Goal: Information Seeking & Learning: Find contact information

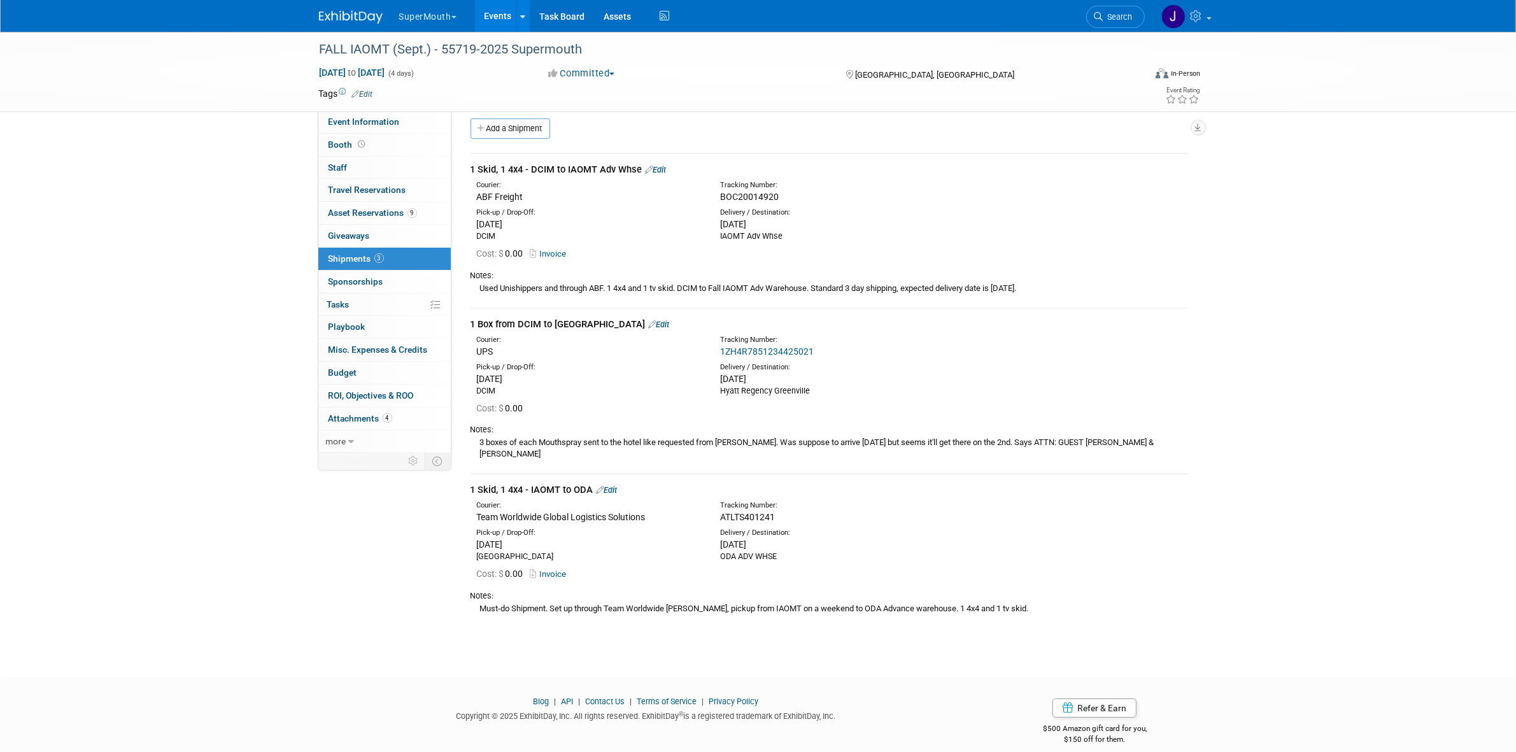
click at [439, 1] on button "SuperMouth" at bounding box center [435, 14] width 74 height 28
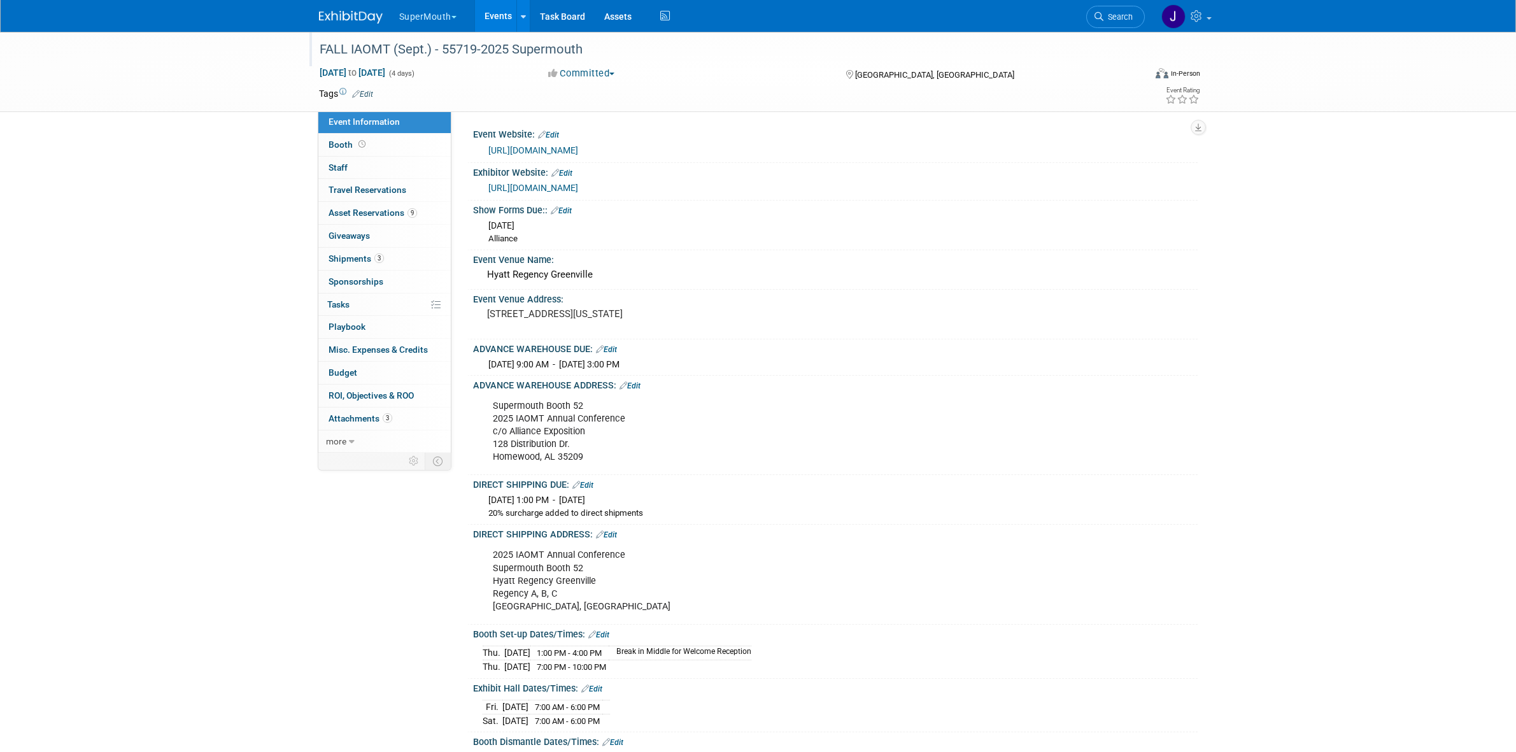
scroll to position [10, 0]
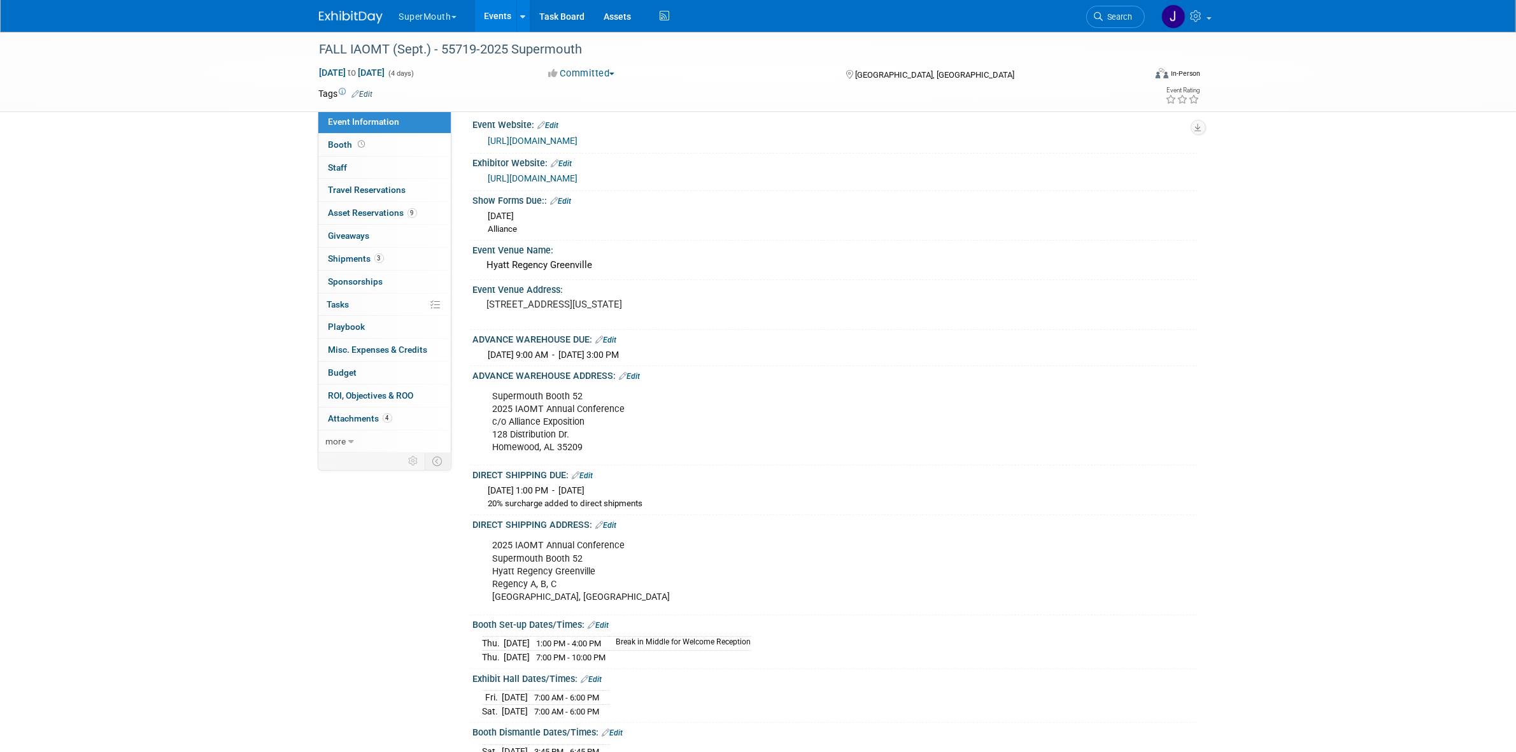
click at [438, 18] on button "SuperMouth" at bounding box center [435, 14] width 74 height 28
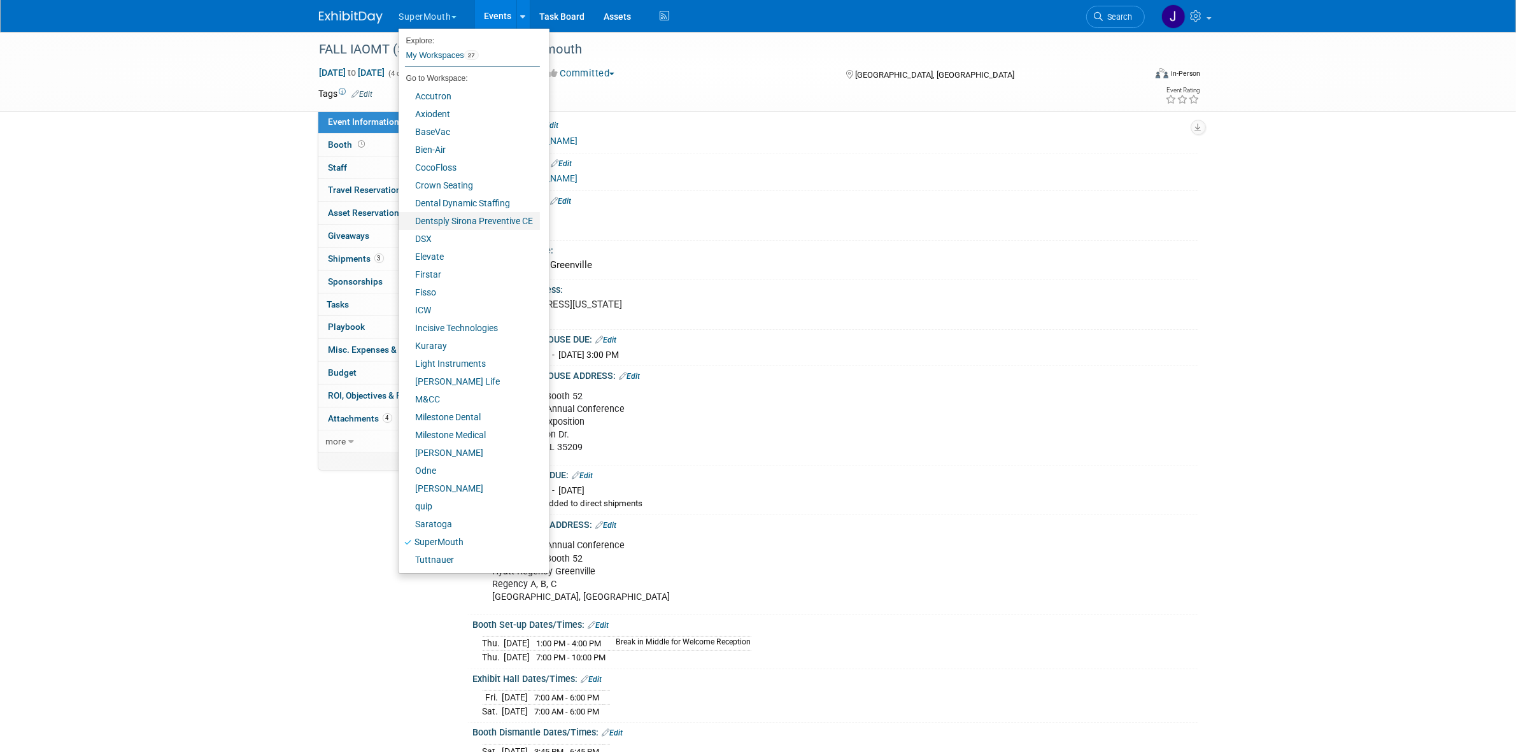
click at [479, 224] on link "Dentsply Sirona Preventive CE" at bounding box center [469, 221] width 141 height 18
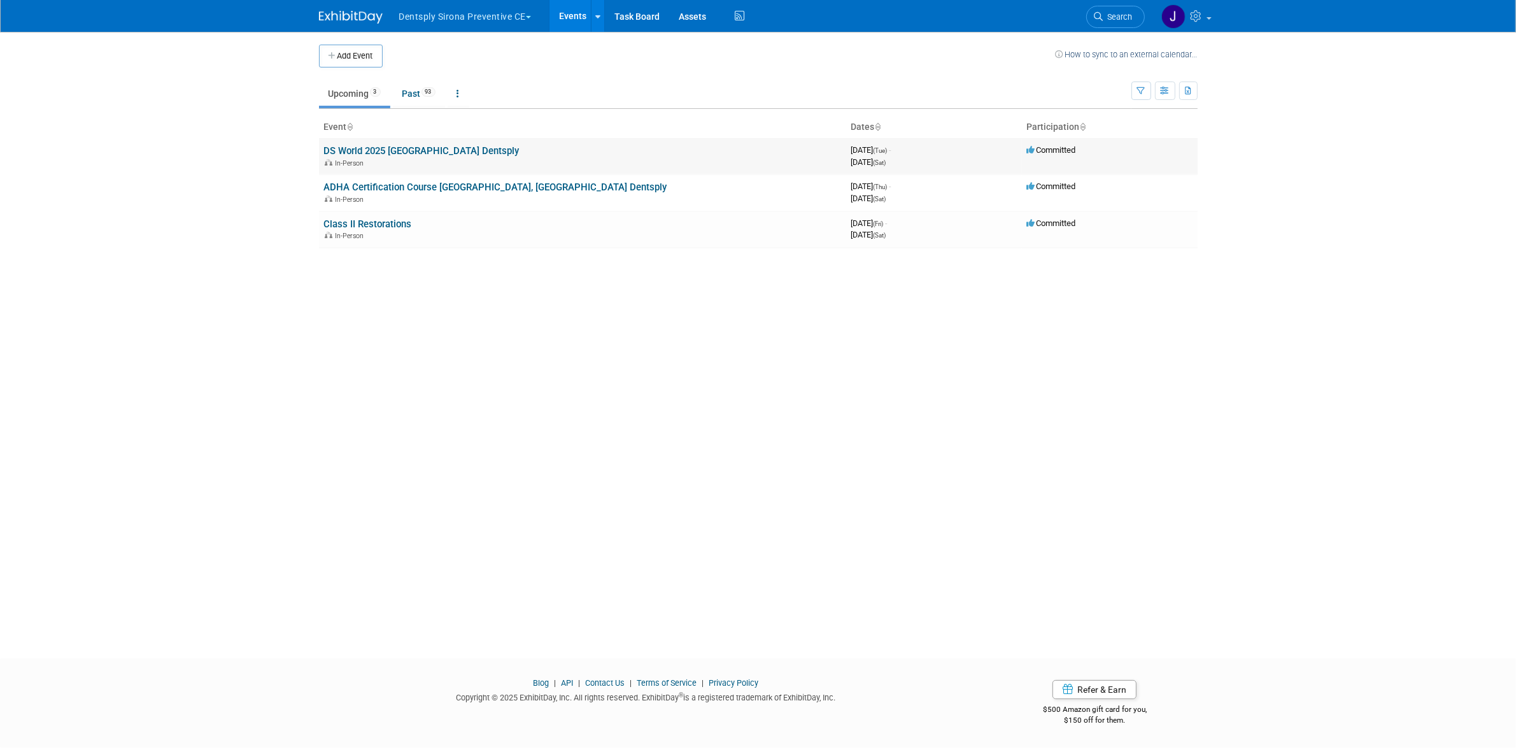
click at [447, 153] on link "DS World 2025 Las Vegas Dentsply" at bounding box center [421, 150] width 195 height 11
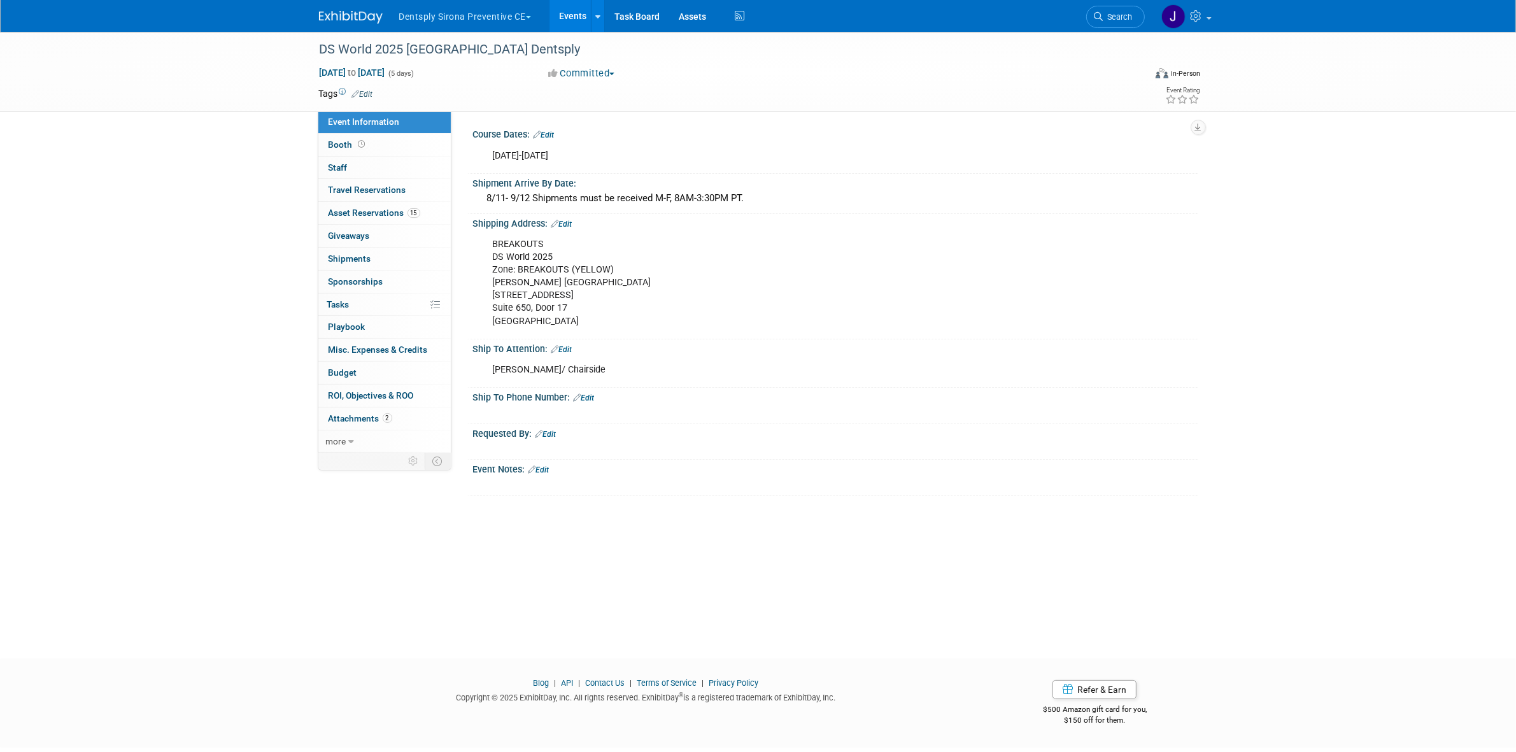
click at [559, 269] on div "BREAKOUTS DS World 2025 Zone: BREAKOUTS (YELLOW) Czarnowski Las Vegas 4150 Indu…" at bounding box center [771, 283] width 574 height 103
click at [561, 269] on div "BREAKOUTS DS World 2025 Zone: BREAKOUTS (YELLOW) Czarnowski Las Vegas 4150 Indu…" at bounding box center [771, 283] width 574 height 103
click at [561, 267] on div "BREAKOUTS DS World 2025 Zone: BREAKOUTS (YELLOW) Czarnowski Las Vegas 4150 Indu…" at bounding box center [771, 283] width 574 height 103
click at [562, 261] on div "BREAKOUTS DS World 2025 Zone: BREAKOUTS (YELLOW) Czarnowski Las Vegas 4150 Indu…" at bounding box center [771, 283] width 574 height 103
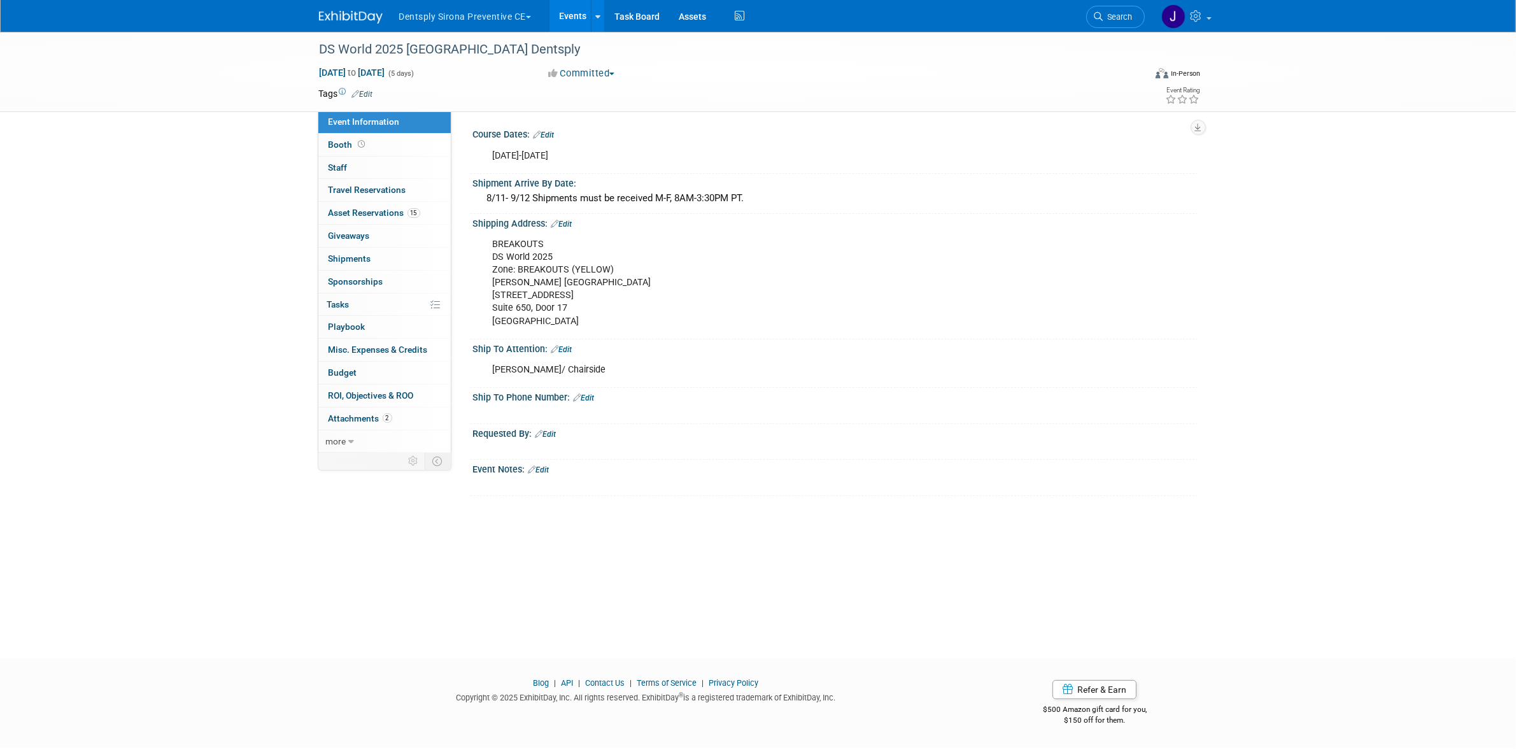
click at [560, 263] on div "BREAKOUTS DS World 2025 Zone: BREAKOUTS (YELLOW) Czarnowski Las Vegas 4150 Indu…" at bounding box center [771, 283] width 574 height 103
click at [559, 263] on div "BREAKOUTS DS World 2025 Zone: BREAKOUTS (YELLOW) Czarnowski Las Vegas 4150 Indu…" at bounding box center [771, 283] width 574 height 103
click at [516, 268] on div "BREAKOUTS DS World 2025 Zone: BREAKOUTS (YELLOW) Czarnowski Las Vegas 4150 Indu…" at bounding box center [771, 283] width 574 height 103
drag, startPoint x: 488, startPoint y: 268, endPoint x: 641, endPoint y: 275, distance: 153.0
click at [641, 275] on div "BREAKOUTS DS World 2025 Zone: BREAKOUTS (YELLOW) Czarnowski Las Vegas 4150 Indu…" at bounding box center [771, 283] width 574 height 103
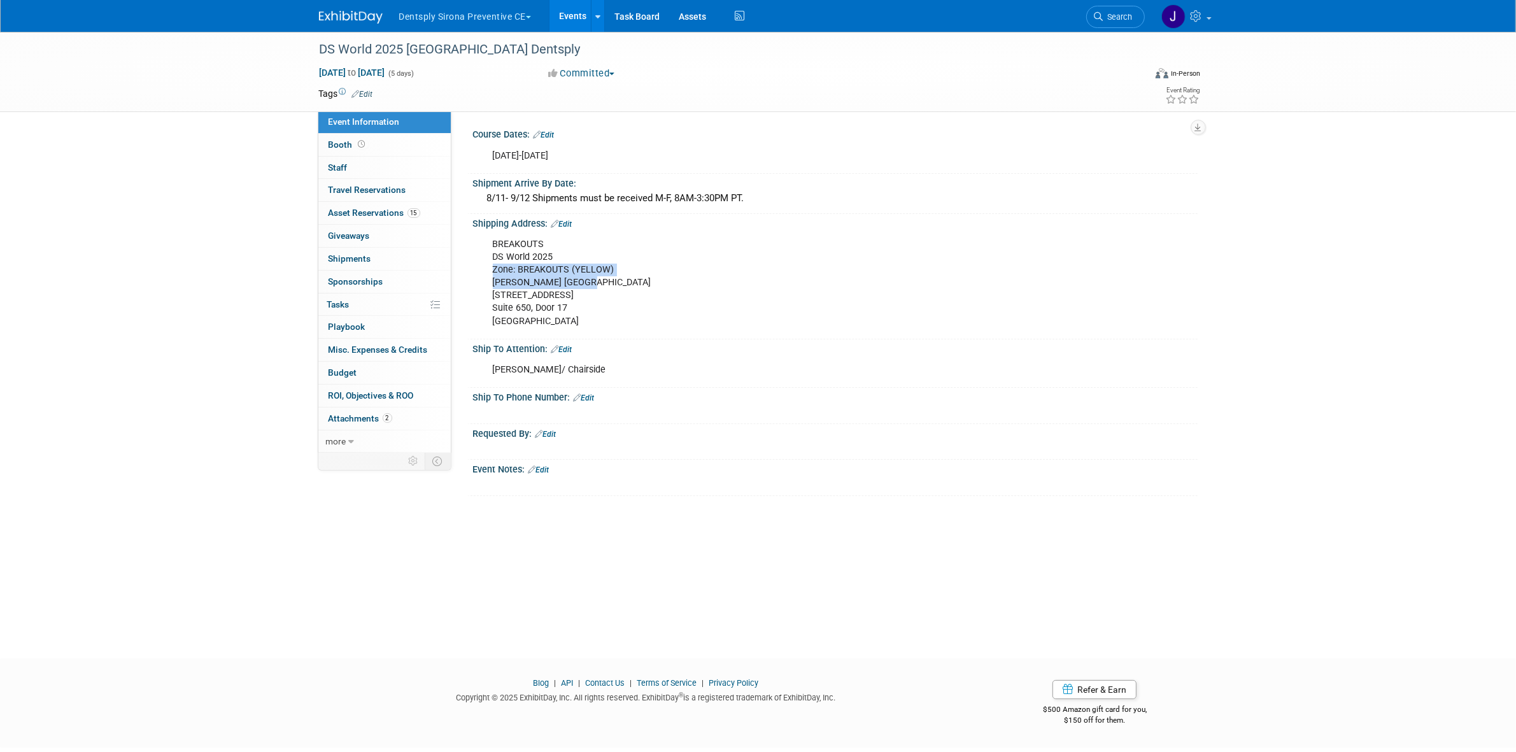
drag, startPoint x: 634, startPoint y: 274, endPoint x: 626, endPoint y: 272, distance: 8.4
click at [633, 272] on div "BREAKOUTS DS World 2025 Zone: BREAKOUTS (YELLOW) Czarnowski Las Vegas 4150 Indu…" at bounding box center [771, 283] width 574 height 103
click at [567, 278] on div "BREAKOUTS DS World 2025 Zone: BREAKOUTS (YELLOW) Czarnowski Las Vegas 4150 Indu…" at bounding box center [771, 283] width 574 height 103
click at [520, 294] on div "BREAKOUTS DS World 2025 Zone: BREAKOUTS (YELLOW) Czarnowski Las Vegas 4150 Indu…" at bounding box center [771, 283] width 574 height 103
click at [520, 293] on div "BREAKOUTS DS World 2025 Zone: BREAKOUTS (YELLOW) Czarnowski Las Vegas 4150 Indu…" at bounding box center [771, 283] width 574 height 103
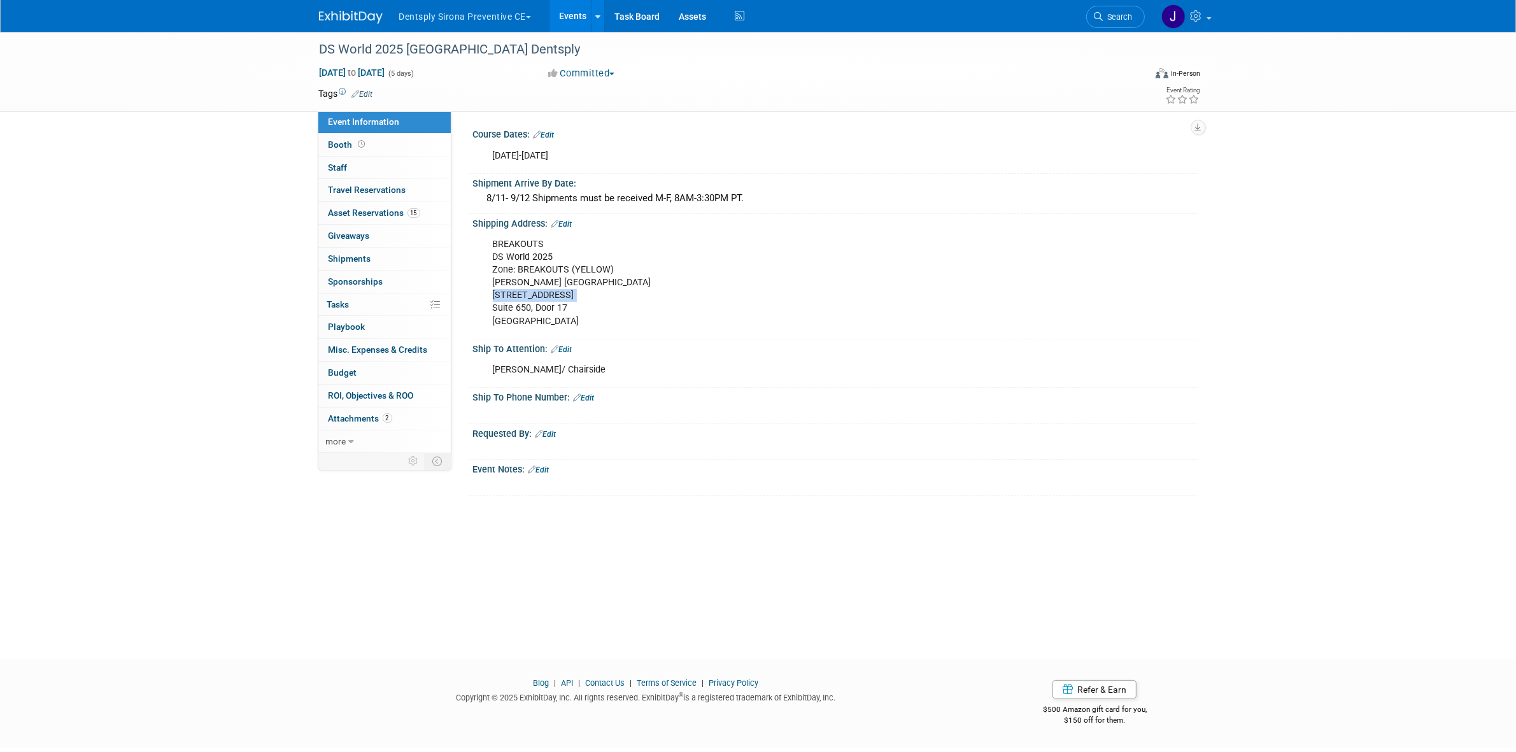
click at [520, 293] on div "BREAKOUTS DS World 2025 Zone: BREAKOUTS (YELLOW) Czarnowski Las Vegas 4150 Indu…" at bounding box center [771, 283] width 574 height 103
copy div "4150 Industrial Center Drive"
click at [539, 307] on div "BREAKOUTS DS World 2025 Zone: BREAKOUTS (YELLOW) Czarnowski Las Vegas 4150 Indu…" at bounding box center [771, 283] width 574 height 103
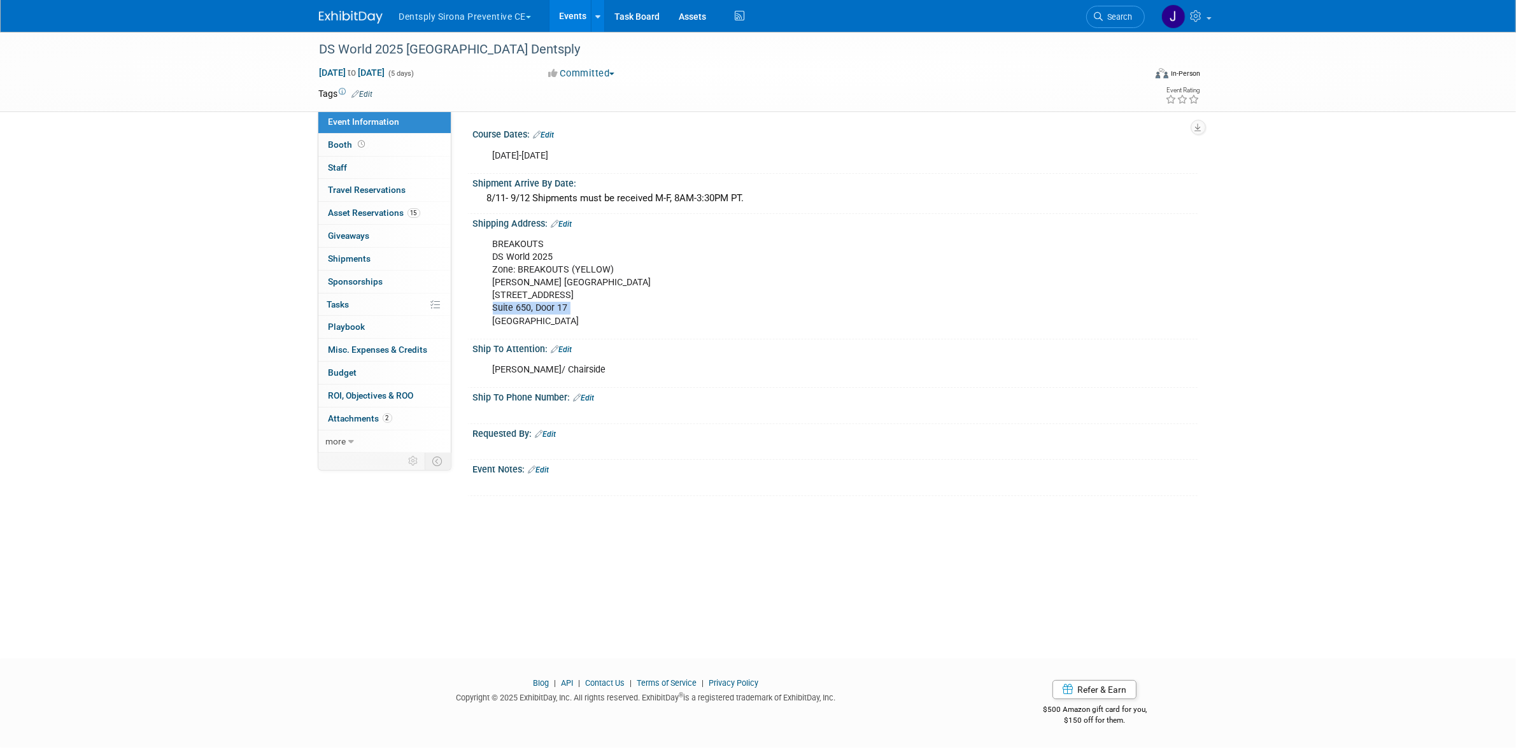
copy div "Suite 650, Door 17"
click at [542, 274] on div "BREAKOUTS DS World 2025 Zone: BREAKOUTS (YELLOW) Czarnowski Las Vegas 4150 Indu…" at bounding box center [771, 283] width 574 height 103
click at [525, 253] on div "BREAKOUTS DS World 2025 Zone: BREAKOUTS (YELLOW) Czarnowski Las Vegas 4150 Indu…" at bounding box center [771, 283] width 574 height 103
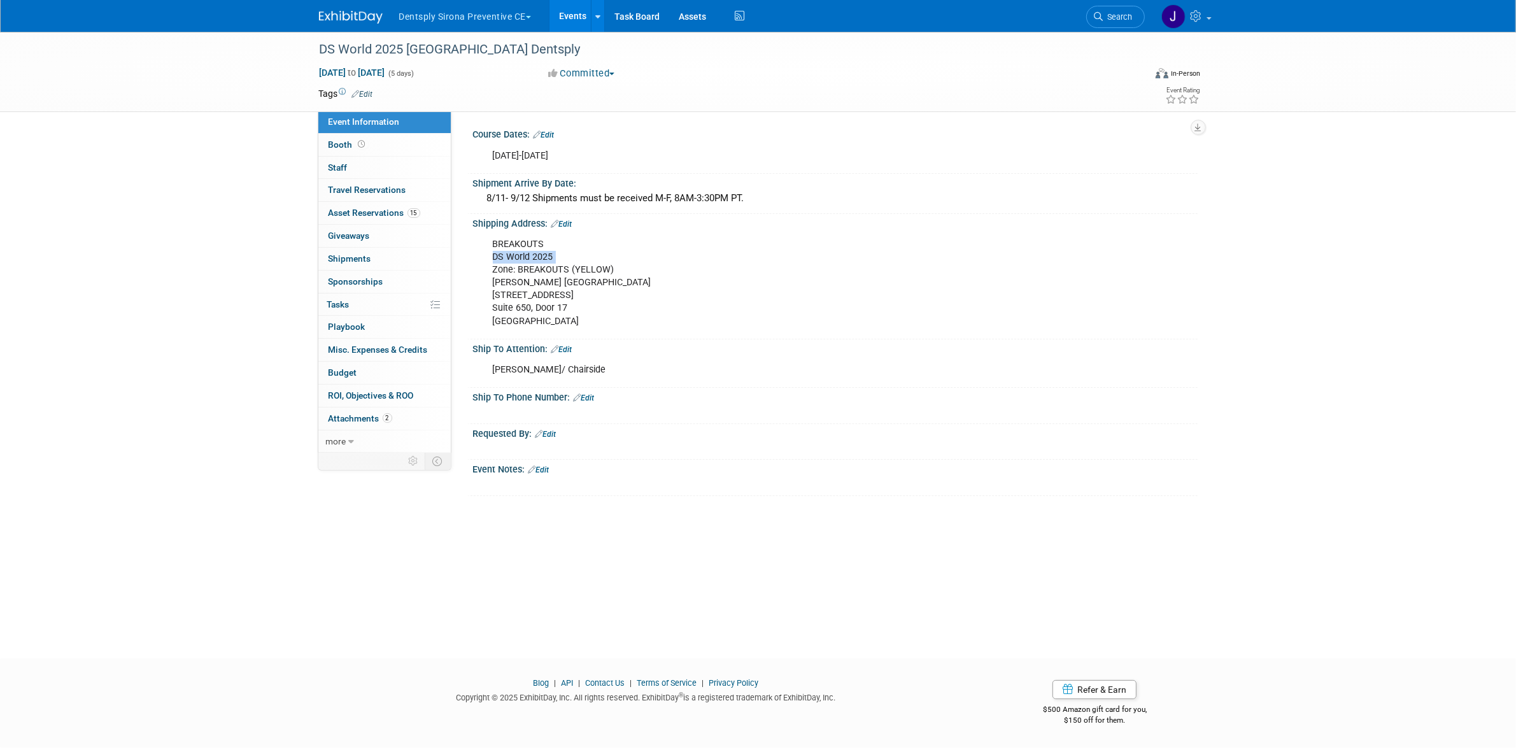
copy div "DS World 2025"
click at [546, 282] on div "BREAKOUTS DS World 2025 Zone: BREAKOUTS (YELLOW) Czarnowski Las Vegas 4150 Indu…" at bounding box center [771, 283] width 574 height 103
copy div "Czarnowski Las Vegas"
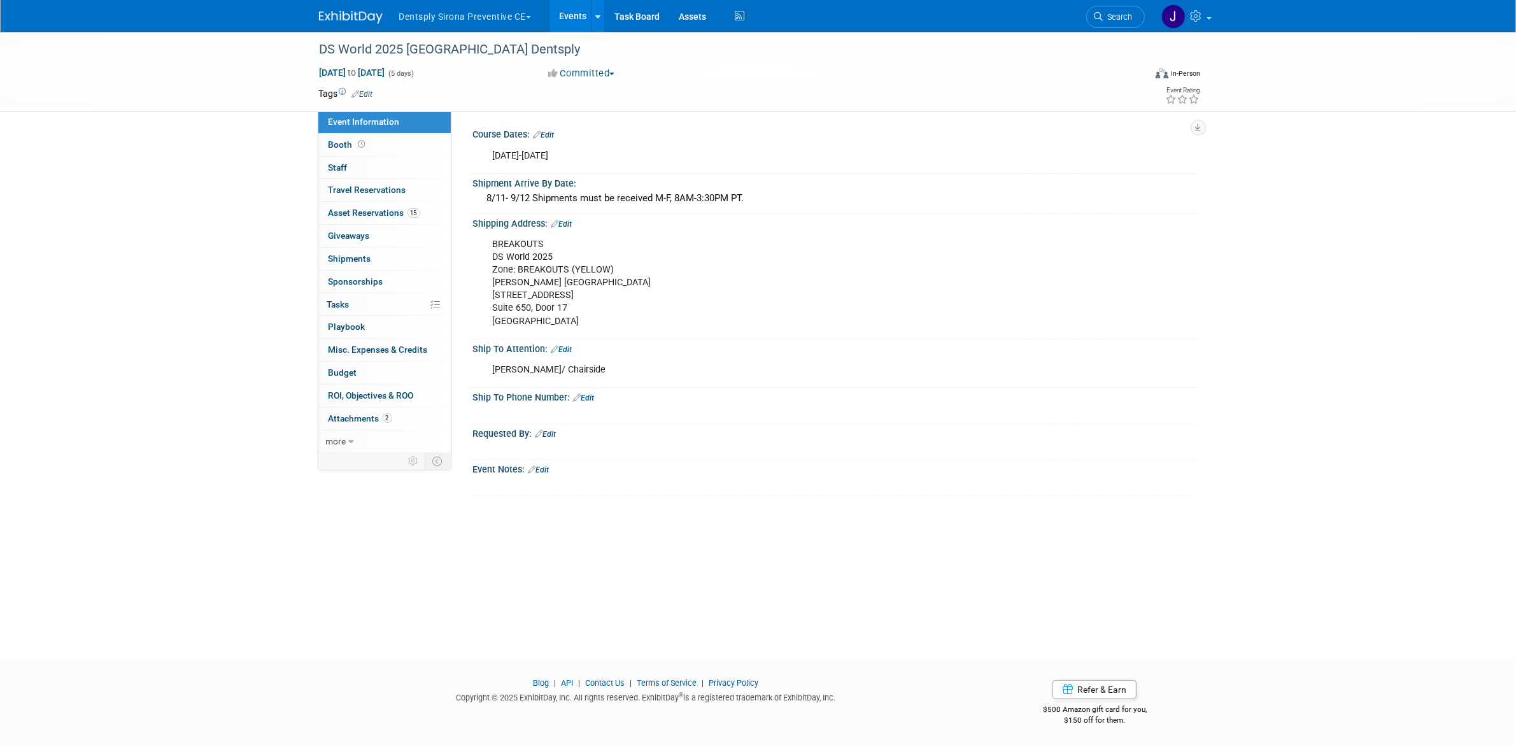
click at [556, 265] on div "BREAKOUTS DS World 2025 Zone: BREAKOUTS (YELLOW) Czarnowski Las Vegas 4150 Indu…" at bounding box center [771, 283] width 574 height 103
click at [556, 264] on div "BREAKOUTS DS World 2025 Zone: BREAKOUTS (YELLOW) Czarnowski Las Vegas 4150 Indu…" at bounding box center [771, 283] width 574 height 103
click at [551, 265] on div "BREAKOUTS DS World 2025 Zone: BREAKOUTS (YELLOW) Czarnowski Las Vegas 4150 Indu…" at bounding box center [771, 283] width 574 height 103
click at [532, 265] on div "BREAKOUTS DS World 2025 Zone: BREAKOUTS (YELLOW) Czarnowski Las Vegas 4150 Indu…" at bounding box center [771, 283] width 574 height 103
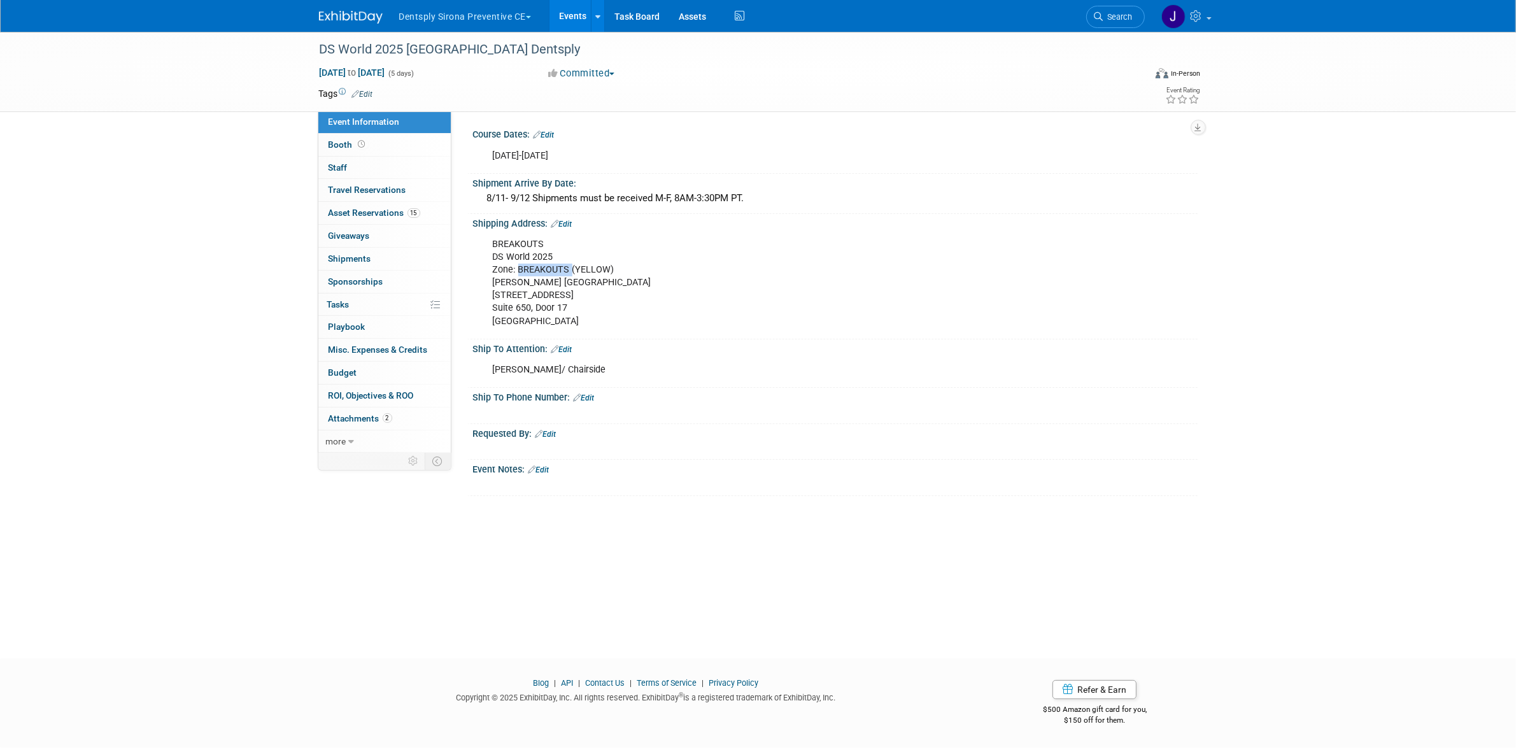
click at [532, 265] on div "BREAKOUTS DS World 2025 Zone: BREAKOUTS (YELLOW) Czarnowski Las Vegas 4150 Indu…" at bounding box center [771, 283] width 574 height 103
click at [563, 269] on div "BREAKOUTS DS World 2025 Zone: BREAKOUTS (YELLOW) Czarnowski Las Vegas 4150 Indu…" at bounding box center [771, 283] width 574 height 103
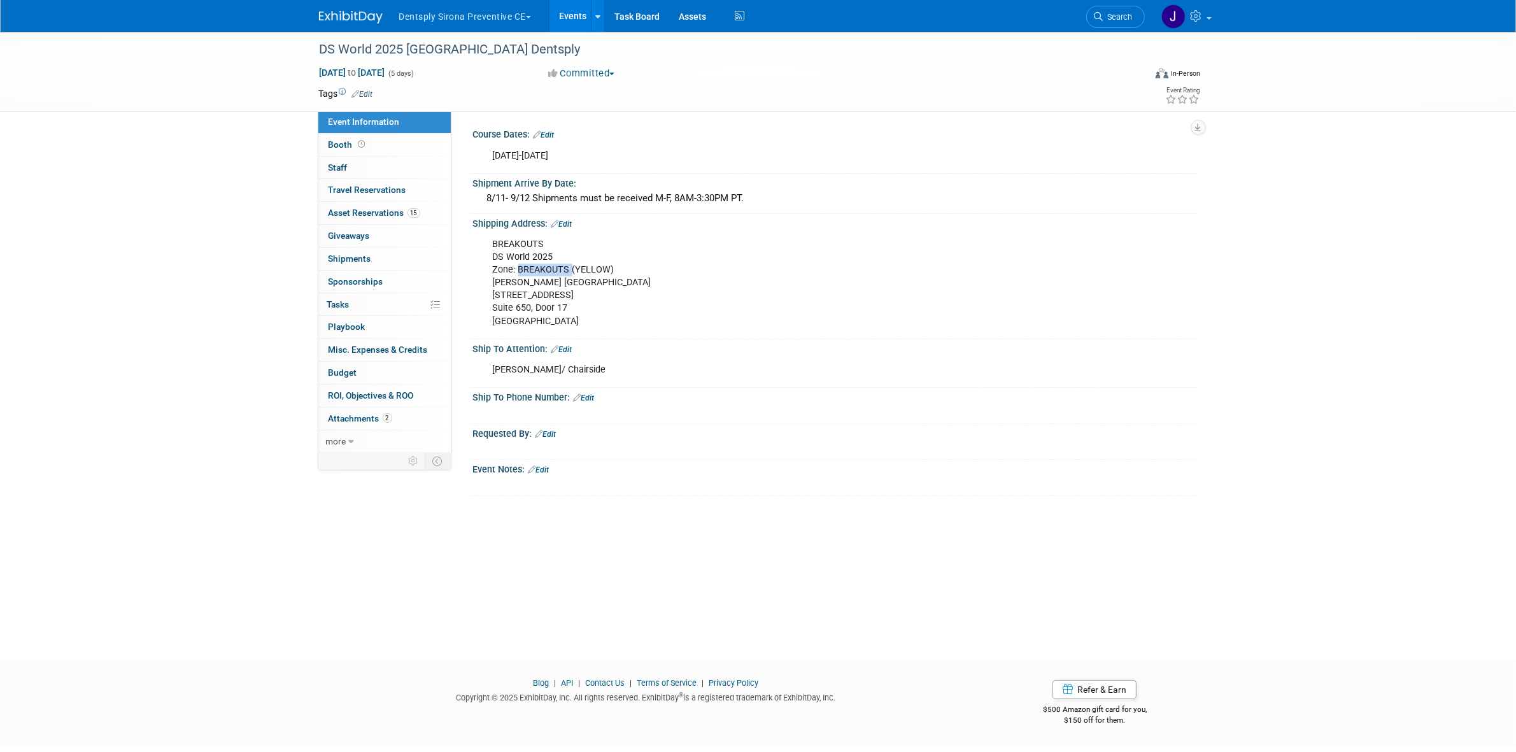
click at [563, 269] on div "BREAKOUTS DS World 2025 Zone: BREAKOUTS (YELLOW) Czarnowski Las Vegas 4150 Indu…" at bounding box center [771, 283] width 574 height 103
click at [540, 261] on div "BREAKOUTS DS World 2025 Zone: BREAKOUTS (YELLOW) Czarnowski Las Vegas 4150 Indu…" at bounding box center [771, 283] width 574 height 103
click at [525, 265] on div "BREAKOUTS DS World 2025 Zone: BREAKOUTS (YELLOW) Czarnowski Las Vegas 4150 Indu…" at bounding box center [771, 283] width 574 height 103
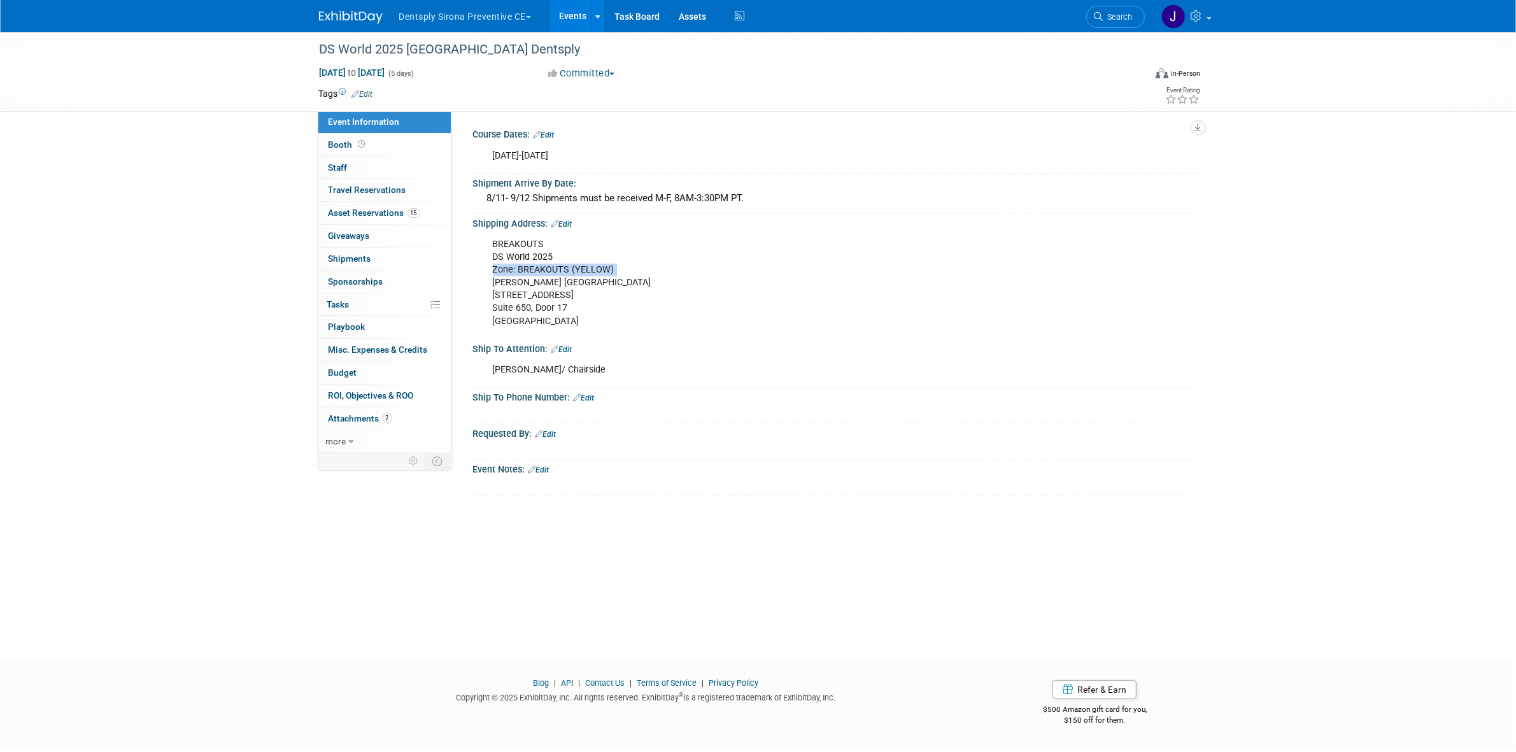
click at [525, 265] on div "BREAKOUTS DS World 2025 Zone: BREAKOUTS (YELLOW) Czarnowski Las Vegas 4150 Indu…" at bounding box center [771, 283] width 574 height 103
copy div "Zone: BREAKOUTS (YELLOW)"
click at [677, 199] on div "8/11- 9/12 Shipments must be received M-F, 8AM-3:30PM PT." at bounding box center [835, 198] width 705 height 20
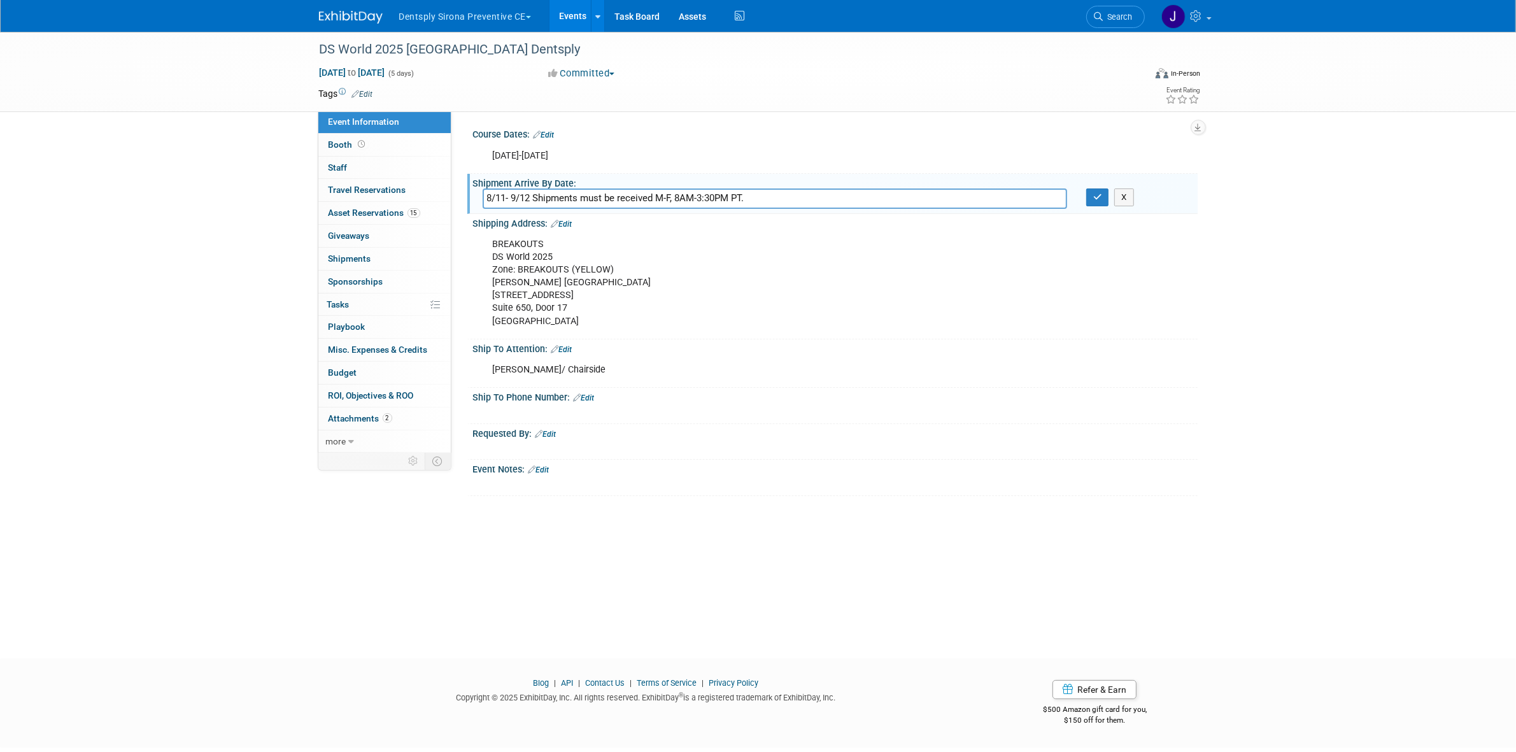
drag, startPoint x: 656, startPoint y: 201, endPoint x: 730, endPoint y: 192, distance: 74.4
click at [730, 192] on input "8/11- 9/12 Shipments must be received M-F, 8AM-3:30PM PT." at bounding box center [775, 198] width 584 height 20
drag, startPoint x: 602, startPoint y: 190, endPoint x: 588, endPoint y: 194, distance: 15.3
click at [602, 190] on input "8/11- 9/12 Shipments must be received M-F, 8AM-3:30PM PT." at bounding box center [775, 198] width 584 height 20
drag, startPoint x: 532, startPoint y: 195, endPoint x: 796, endPoint y: 201, distance: 264.3
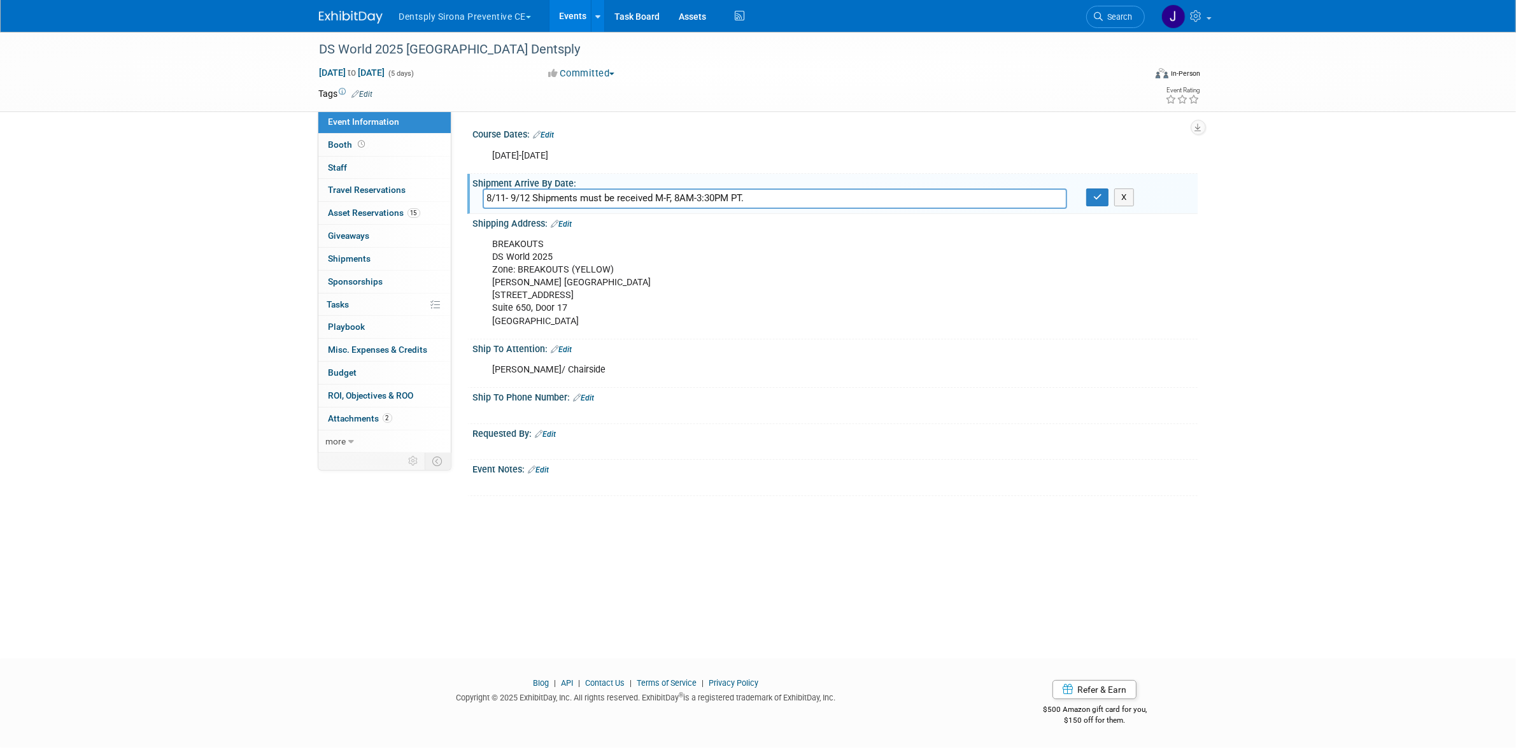
click at [796, 201] on input "8/11- 9/12 Shipments must be received M-F, 8AM-3:30PM PT." at bounding box center [775, 198] width 584 height 20
click at [365, 45] on div "DS World 2025 [GEOGRAPHIC_DATA] Dentsply" at bounding box center [720, 49] width 810 height 23
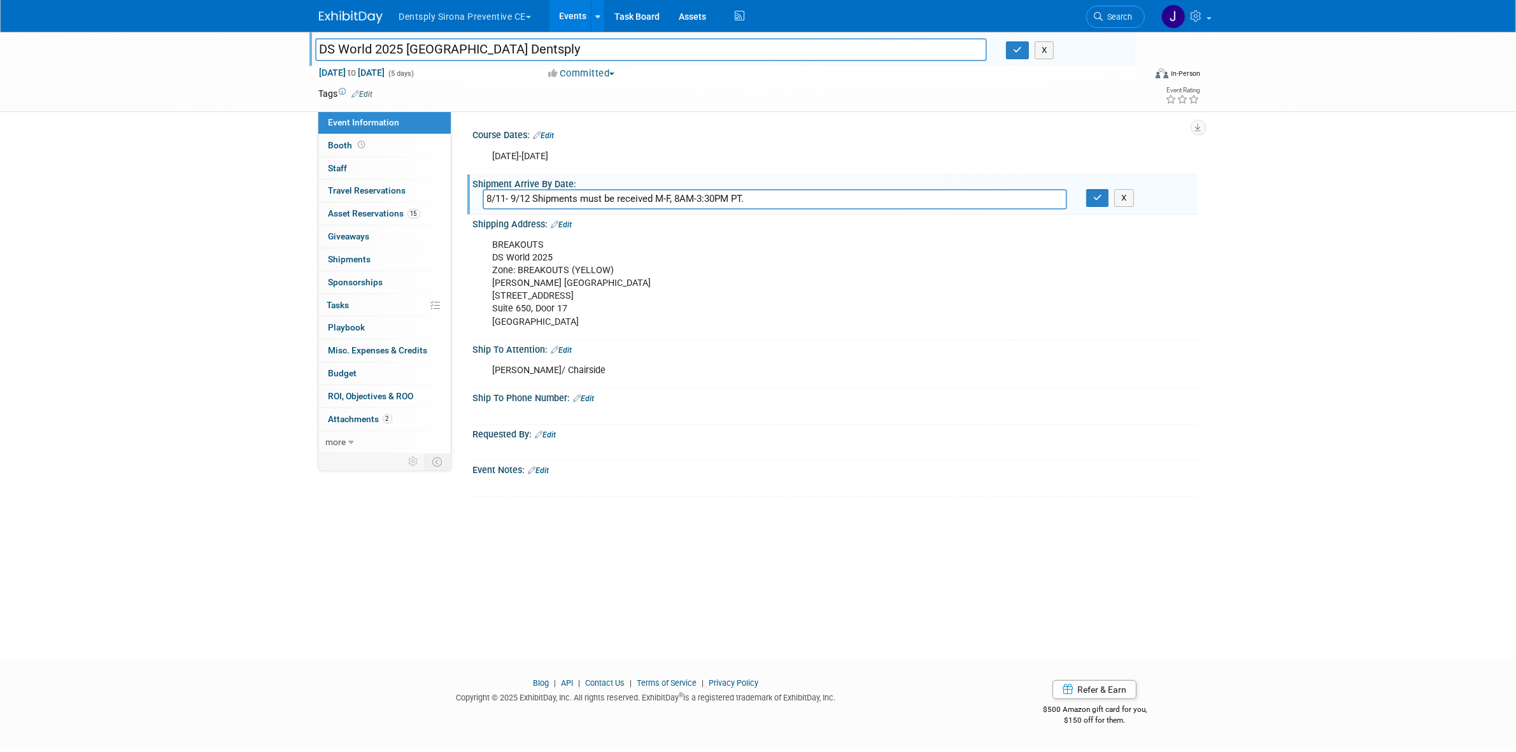
click at [365, 45] on input "DS World 2025 [GEOGRAPHIC_DATA] Dentsply" at bounding box center [651, 49] width 672 height 22
click at [385, 43] on input "DS World 2025 [GEOGRAPHIC_DATA] Dentsply" at bounding box center [651, 49] width 672 height 22
drag, startPoint x: 403, startPoint y: 41, endPoint x: 318, endPoint y: 55, distance: 85.8
click at [318, 55] on input "DS World 2025 [GEOGRAPHIC_DATA] Dentsply" at bounding box center [651, 49] width 672 height 22
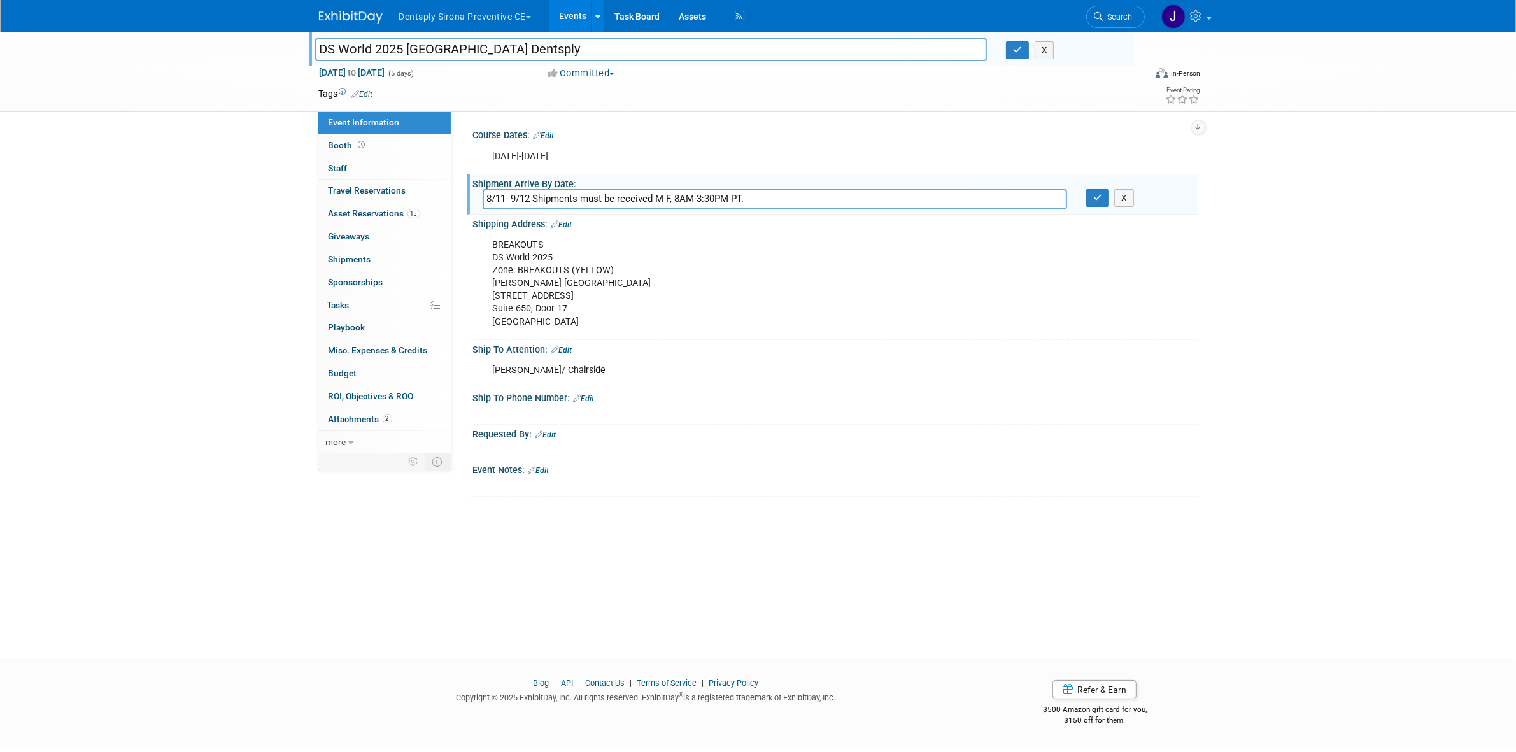
click at [437, 43] on input "DS World 2025 [GEOGRAPHIC_DATA] Dentsply" at bounding box center [651, 49] width 672 height 22
drag, startPoint x: 450, startPoint y: 46, endPoint x: 306, endPoint y: 52, distance: 144.0
click at [306, 52] on div "DS World 2025 [GEOGRAPHIC_DATA] Dentsply" at bounding box center [651, 50] width 691 height 19
click at [218, 225] on div "DS World 2025 Las Vegas Dentsply DS World 2025 Las Vegas Dentsply X Sep 23, 202…" at bounding box center [758, 334] width 1516 height 604
click at [753, 594] on div "DS World 2025 Las Vegas Dentsply DS World 2025 Las Vegas Dentsply X Sep 23, 202…" at bounding box center [758, 334] width 1516 height 604
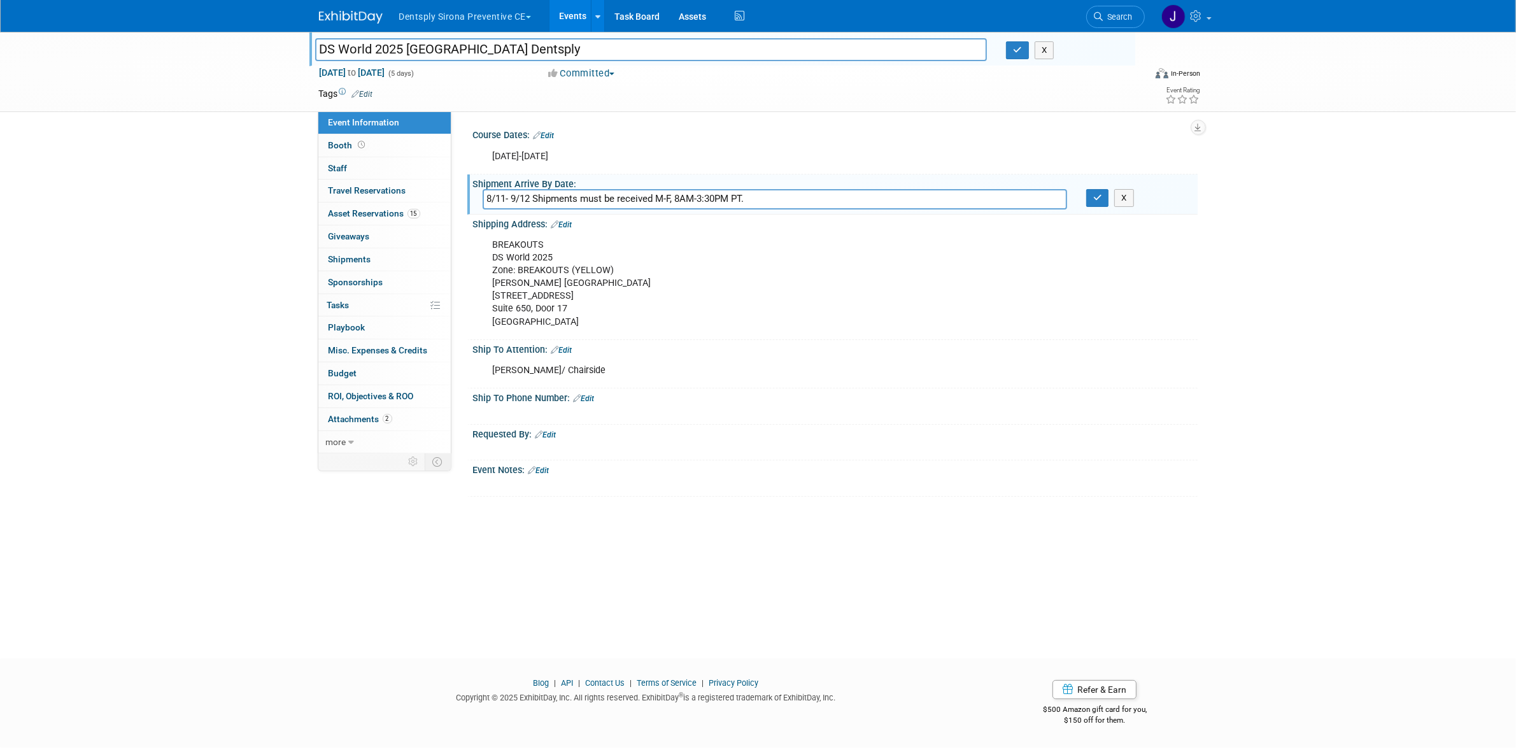
click at [204, 292] on div "DS World 2025 Las Vegas Dentsply DS World 2025 Las Vegas Dentsply X Sep 23, 202…" at bounding box center [758, 334] width 1516 height 604
click at [1044, 48] on button "X" at bounding box center [1045, 50] width 20 height 18
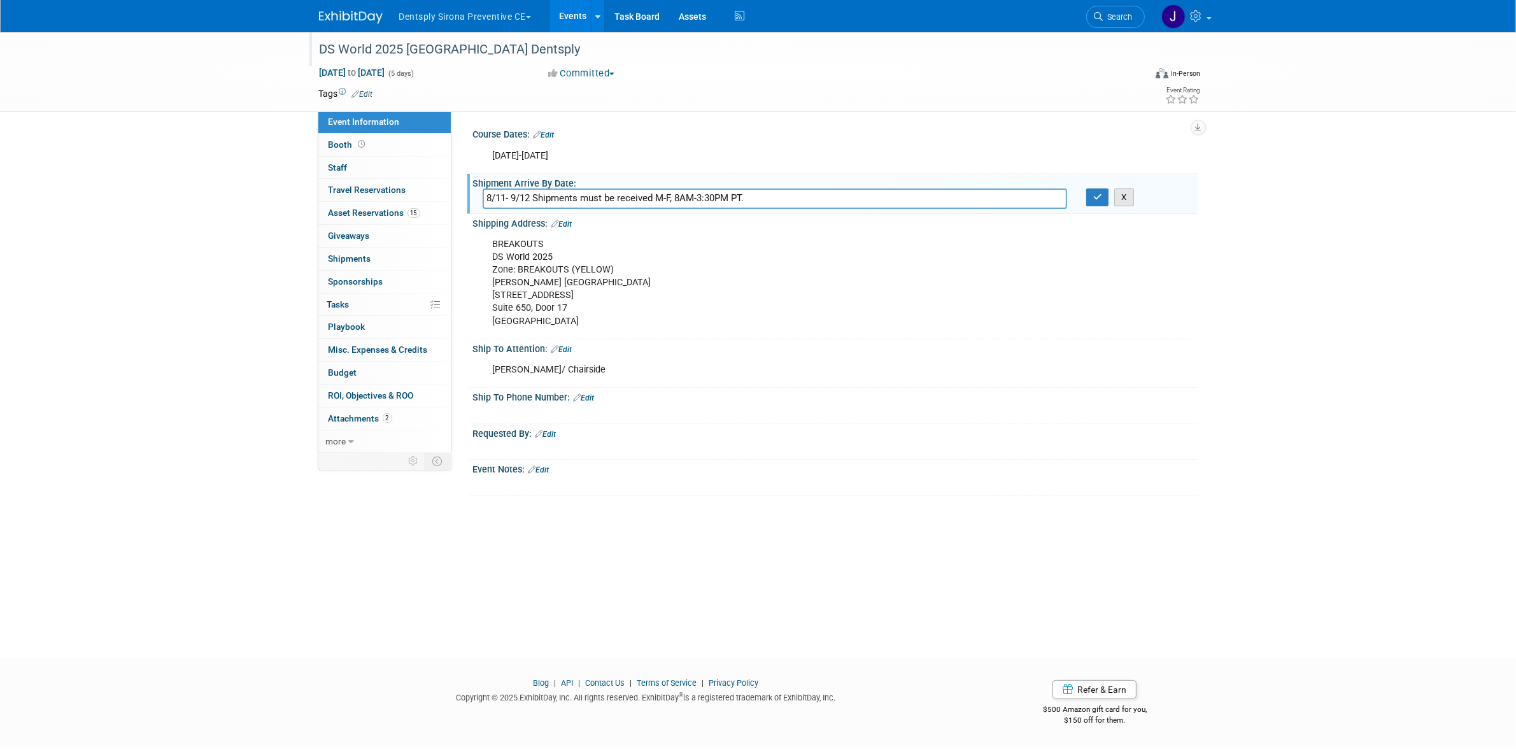
click at [1126, 198] on button "X" at bounding box center [1124, 197] width 20 height 18
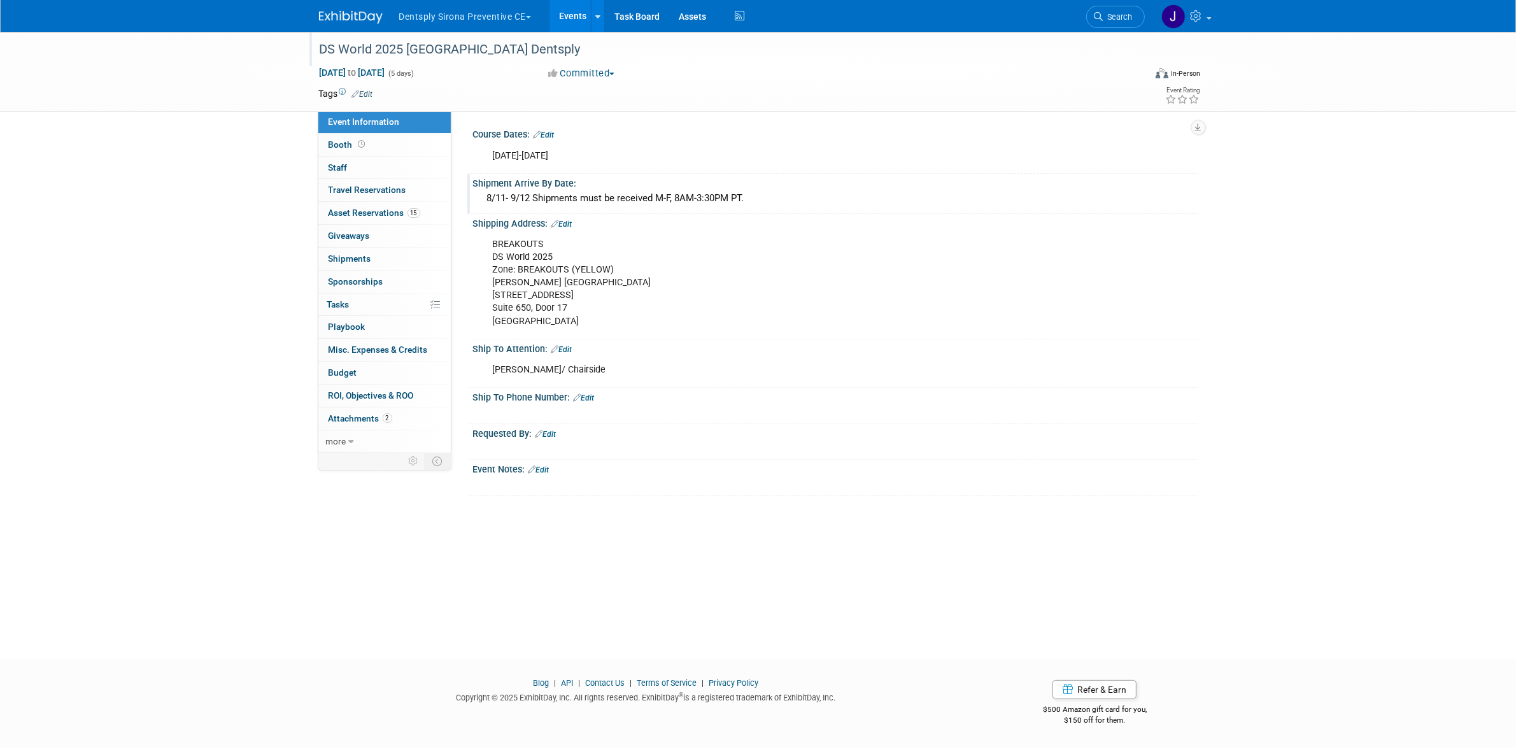
click at [549, 269] on div "BREAKOUTS DS World 2025 Zone: BREAKOUTS (YELLOW) Czarnowski Las Vegas 4150 Indu…" at bounding box center [771, 283] width 574 height 103
click at [530, 278] on div "BREAKOUTS DS World 2025 Zone: BREAKOUTS (YELLOW) Czarnowski Las Vegas 4150 Indu…" at bounding box center [771, 283] width 574 height 103
copy div "Czarnowski Las Vegas"
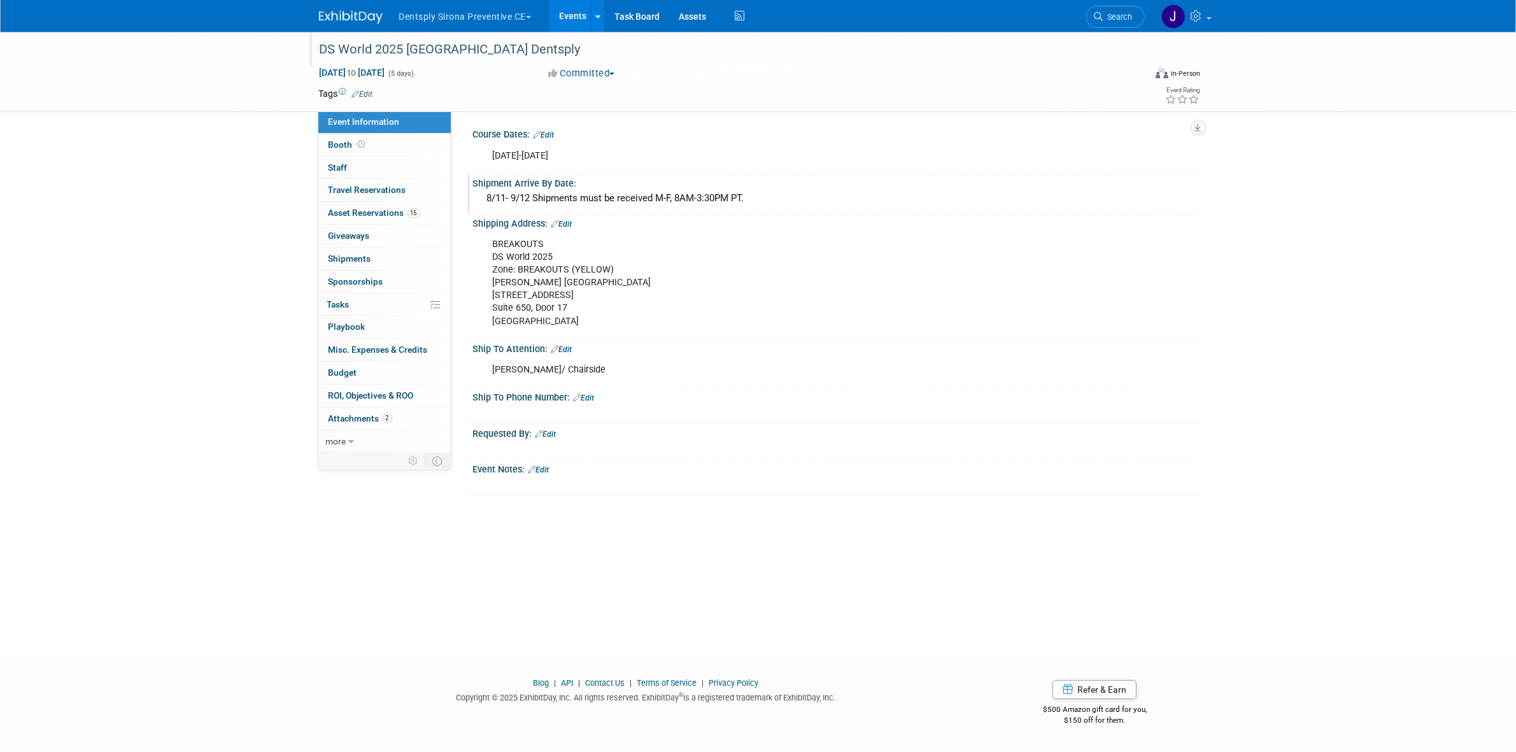
click at [517, 246] on div "BREAKOUTS DS World 2025 Zone: BREAKOUTS (YELLOW) Czarnowski Las Vegas 4150 Indu…" at bounding box center [771, 283] width 574 height 103
click at [522, 253] on div "BREAKOUTS DS World 2025 Zone: BREAKOUTS (YELLOW) Czarnowski Las Vegas 4150 Indu…" at bounding box center [771, 283] width 574 height 103
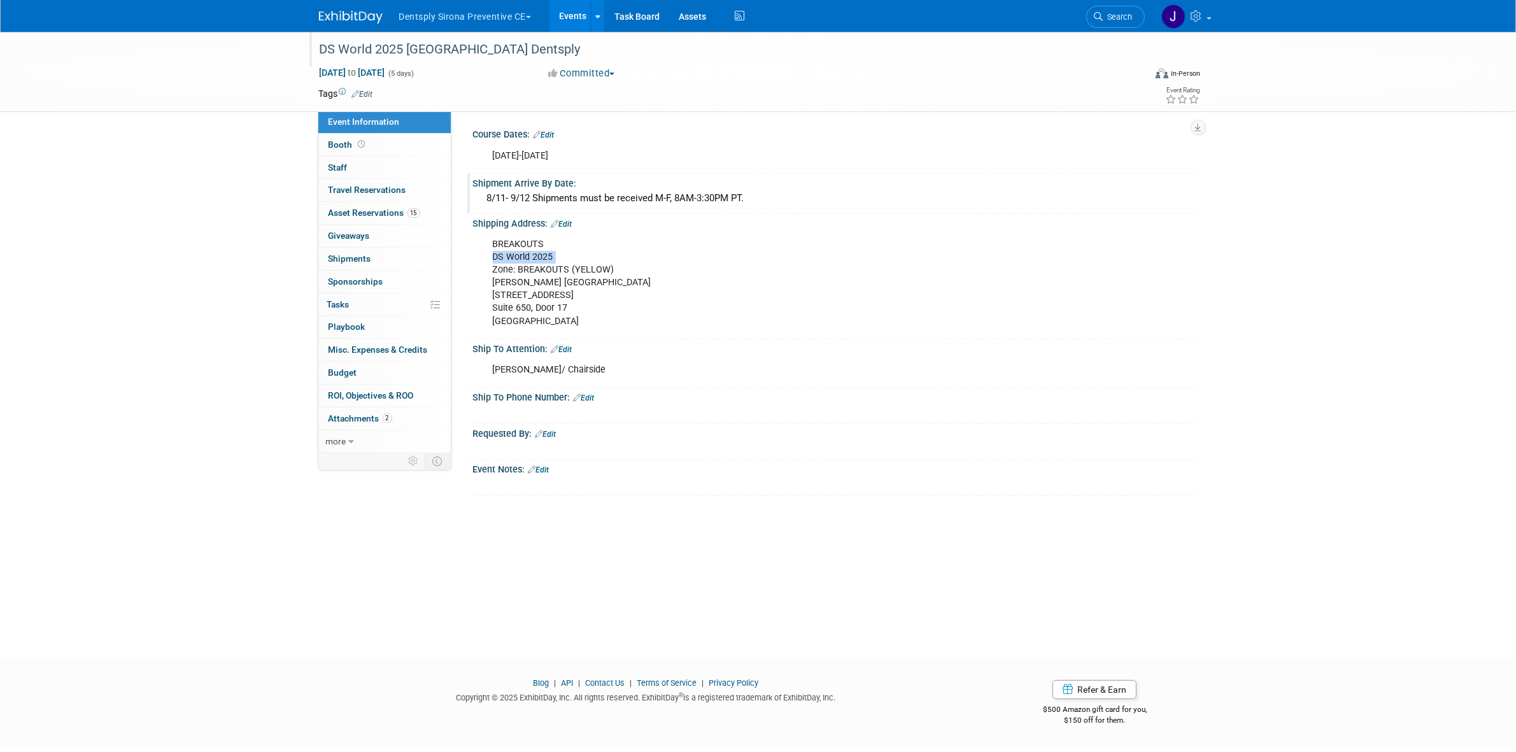
copy div "DS World 2025"
drag, startPoint x: 517, startPoint y: 263, endPoint x: 605, endPoint y: 274, distance: 89.2
click at [605, 274] on div "BREAKOUTS DS World 2025 Zone: BREAKOUTS (YELLOW) Czarnowski Las Vegas 4150 Indu…" at bounding box center [771, 283] width 574 height 103
click at [535, 269] on div "BREAKOUTS DS World 2025 Zone: BREAKOUTS (YELLOW) Czarnowski Las Vegas 4150 Indu…" at bounding box center [771, 283] width 574 height 103
drag, startPoint x: 517, startPoint y: 269, endPoint x: 614, endPoint y: 263, distance: 97.6
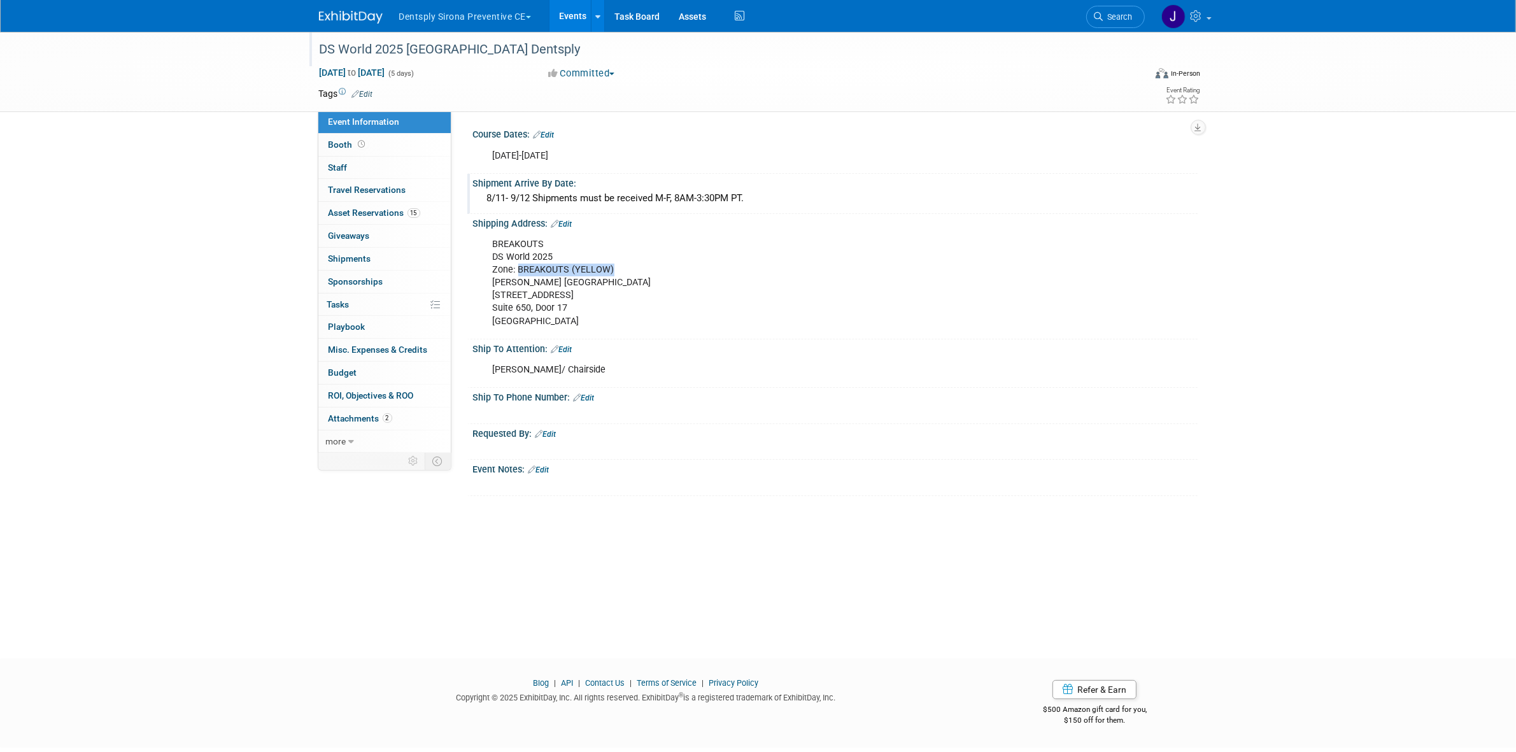
click at [614, 263] on div "BREAKOUTS DS World 2025 Zone: BREAKOUTS (YELLOW) Czarnowski Las Vegas 4150 Indu…" at bounding box center [771, 283] width 574 height 103
copy div "BREAKOUTS (YELLOW)"
drag, startPoint x: 542, startPoint y: 365, endPoint x: 484, endPoint y: 370, distance: 58.8
click at [484, 370] on div "Lindsey Stutz/ Chairside" at bounding box center [771, 369] width 574 height 25
drag, startPoint x: 498, startPoint y: 364, endPoint x: 527, endPoint y: 365, distance: 29.3
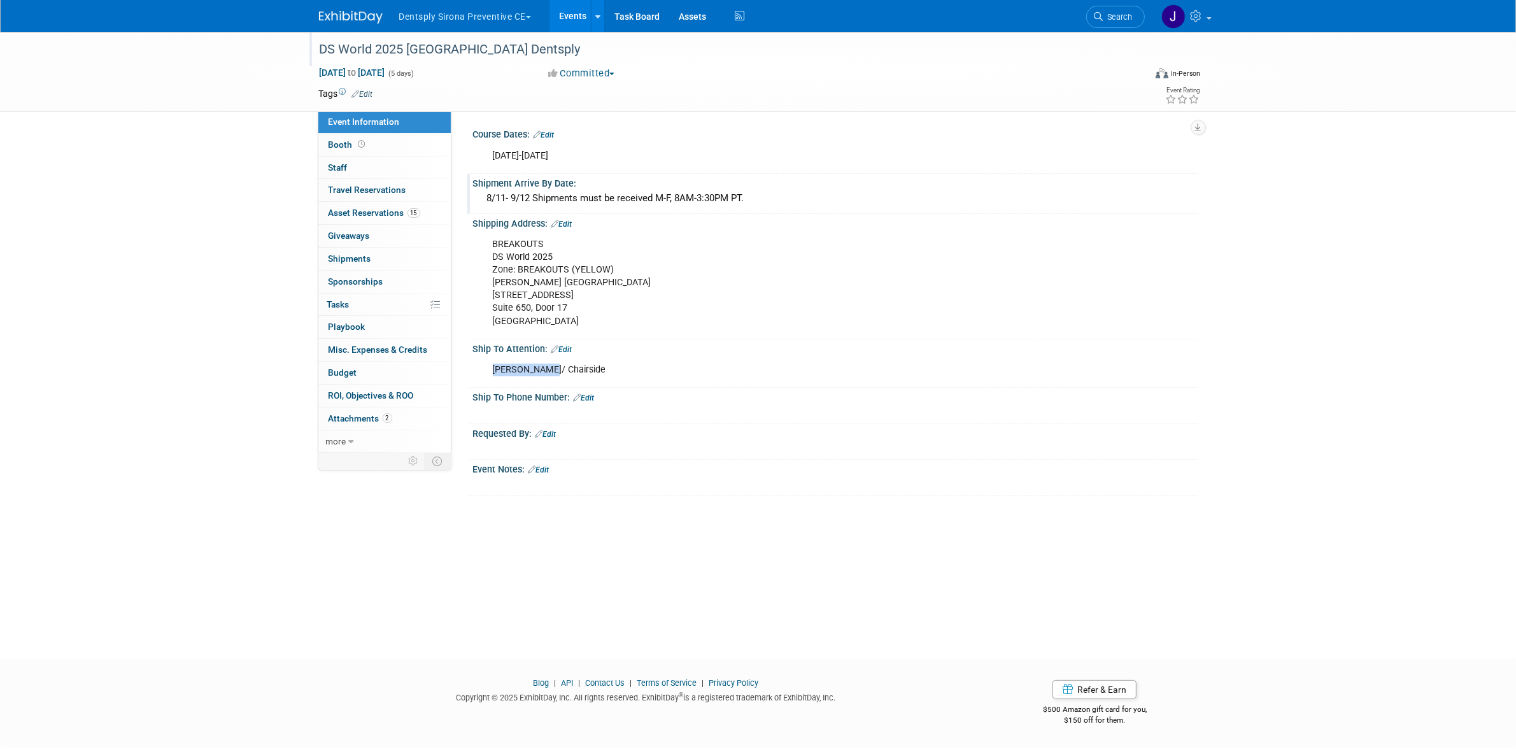
click at [499, 364] on div "Lindsey Stutz/ Chairside" at bounding box center [771, 369] width 574 height 25
click at [544, 367] on div "Lindsey Stutz/ Chairside" at bounding box center [771, 369] width 574 height 25
drag, startPoint x: 544, startPoint y: 367, endPoint x: 488, endPoint y: 368, distance: 56.7
click at [488, 368] on div "Lindsey Stutz/ Chairside" at bounding box center [771, 369] width 574 height 25
copy div "[PERSON_NAME]"
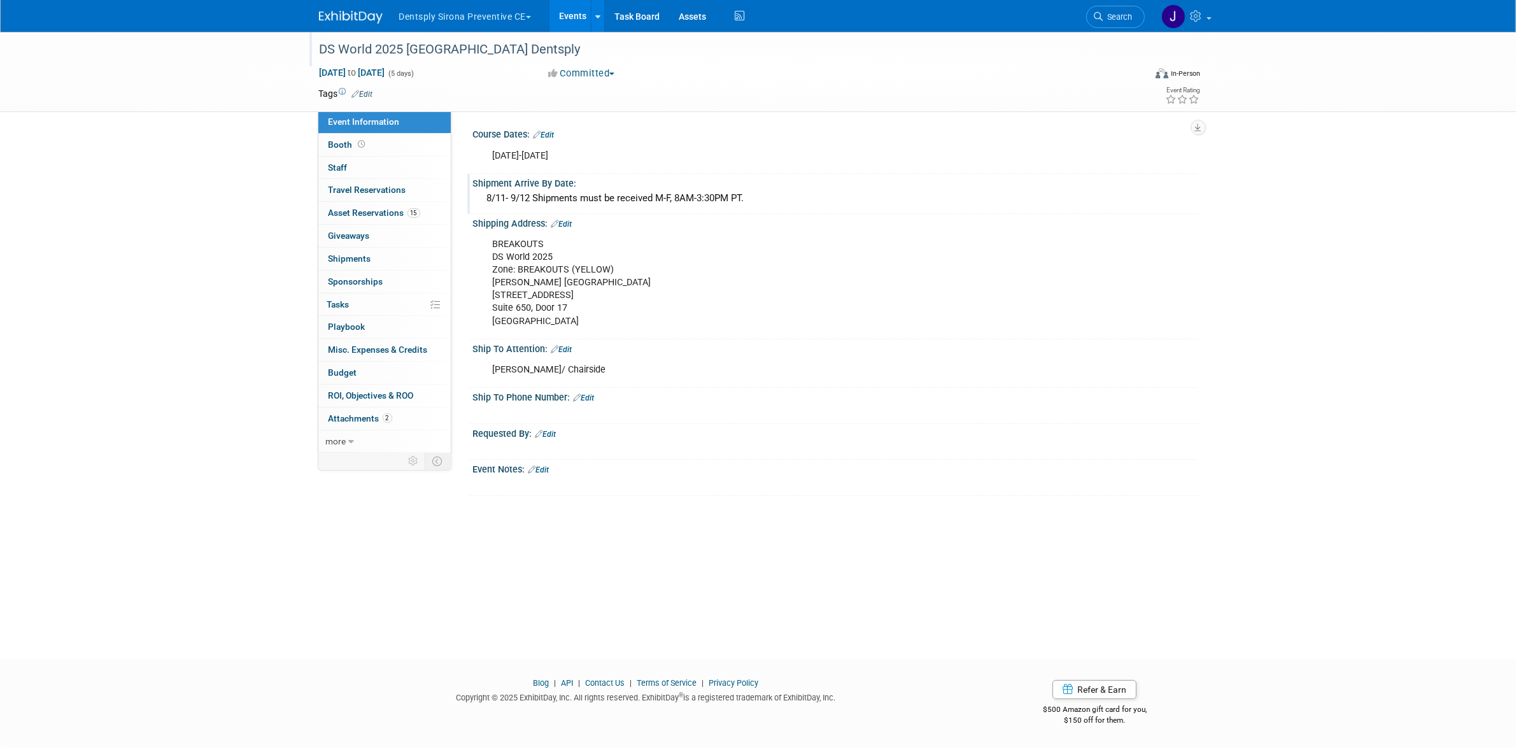
click at [607, 322] on div "BREAKOUTS DS World 2025 Zone: BREAKOUTS (YELLOW) Czarnowski Las Vegas 4150 Indu…" at bounding box center [771, 283] width 574 height 103
click at [592, 315] on div "BREAKOUTS DS World 2025 Zone: BREAKOUTS (YELLOW) Czarnowski Las Vegas 4150 Indu…" at bounding box center [771, 283] width 574 height 103
copy div "89030"
click at [560, 276] on div "BREAKOUTS DS World 2025 Zone: BREAKOUTS (YELLOW) Czarnowski Las Vegas 4150 Indu…" at bounding box center [771, 283] width 574 height 103
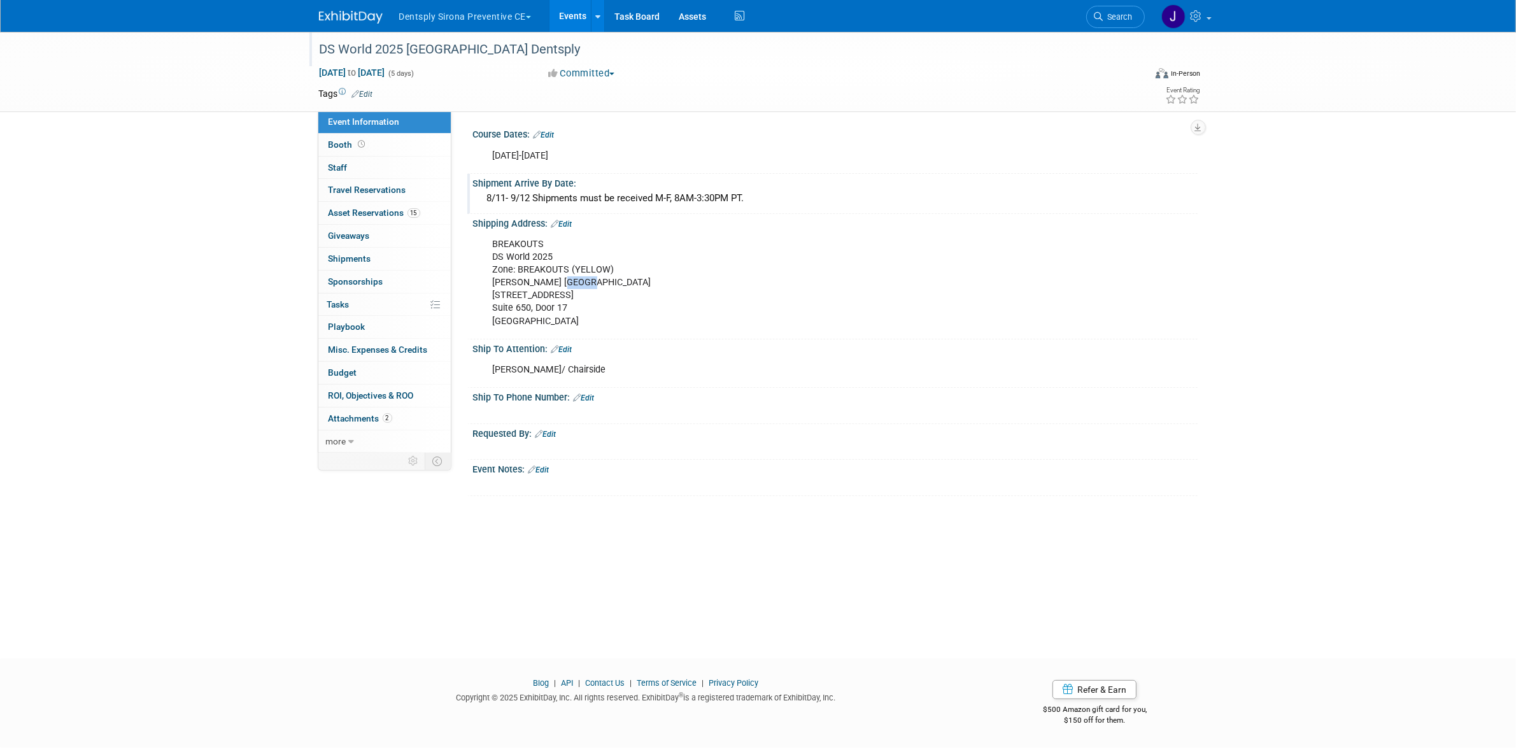
click at [560, 276] on div "BREAKOUTS DS World 2025 Zone: BREAKOUTS (YELLOW) Czarnowski Las Vegas 4150 Indu…" at bounding box center [771, 283] width 574 height 103
click at [568, 261] on div "BREAKOUTS DS World 2025 Zone: BREAKOUTS (YELLOW) Czarnowski Las Vegas 4150 Indu…" at bounding box center [771, 283] width 574 height 103
click at [556, 295] on div "BREAKOUTS DS World 2025 Zone: BREAKOUTS (YELLOW) Czarnowski Las Vegas 4150 Indu…" at bounding box center [771, 283] width 574 height 103
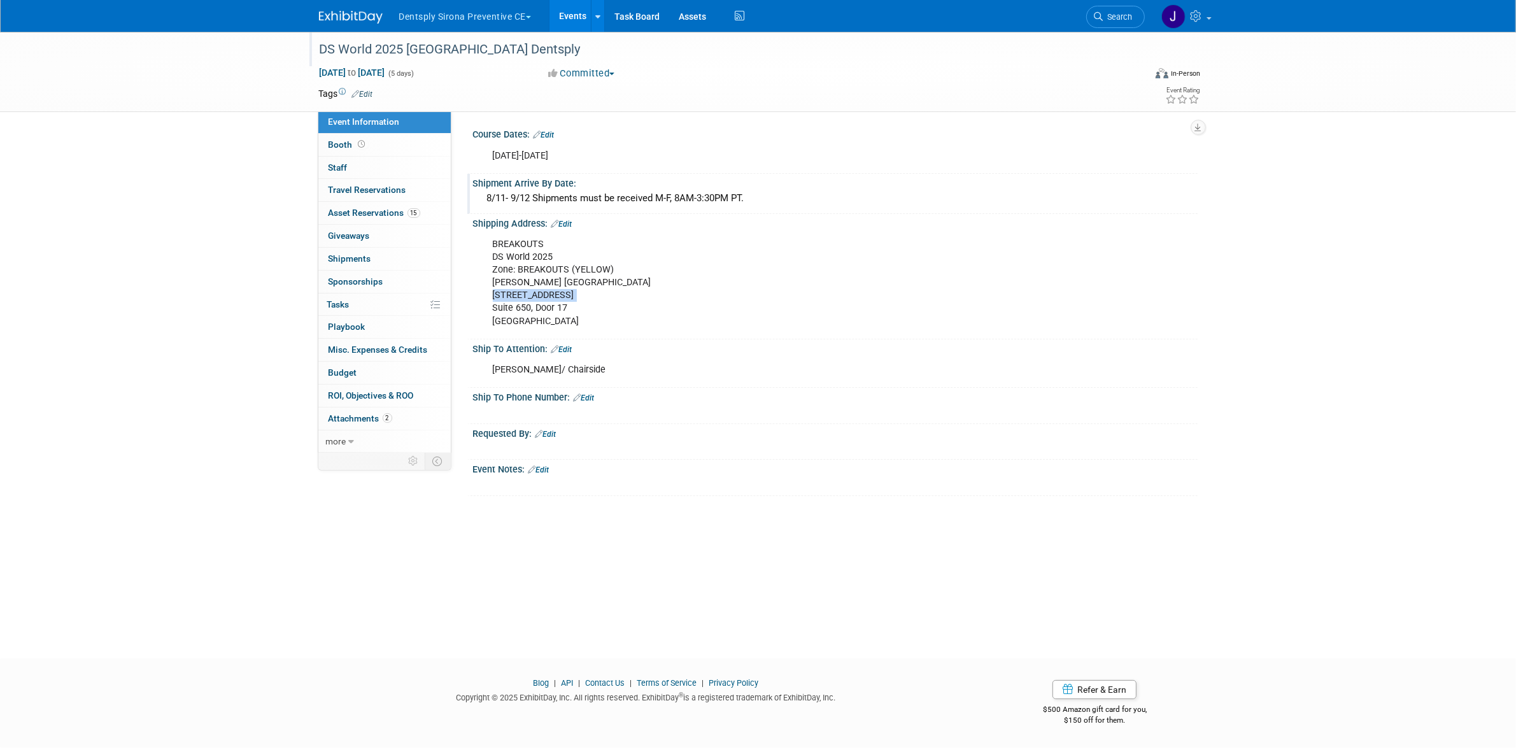
click at [556, 295] on div "BREAKOUTS DS World 2025 Zone: BREAKOUTS (YELLOW) Czarnowski Las Vegas 4150 Indu…" at bounding box center [771, 283] width 574 height 103
click at [546, 307] on div "BREAKOUTS DS World 2025 Zone: BREAKOUTS (YELLOW) Czarnowski Las Vegas 4150 Indu…" at bounding box center [771, 283] width 574 height 103
click at [539, 278] on div "BREAKOUTS DS World 2025 Zone: BREAKOUTS (YELLOW) Czarnowski Las Vegas 4150 Indu…" at bounding box center [771, 283] width 574 height 103
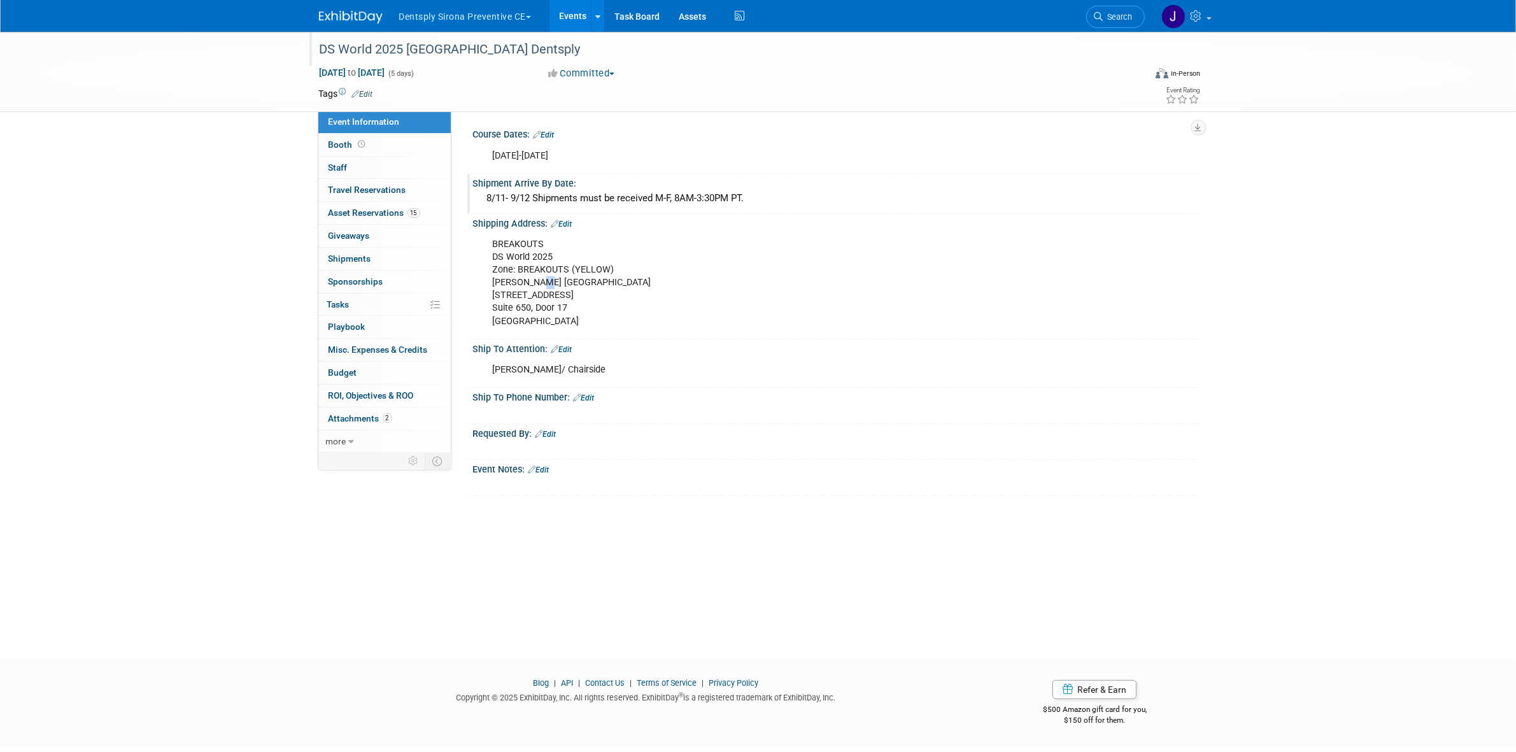
click at [539, 278] on div "BREAKOUTS DS World 2025 Zone: BREAKOUTS (YELLOW) Czarnowski Las Vegas 4150 Indu…" at bounding box center [771, 283] width 574 height 103
click at [570, 6] on link "Events" at bounding box center [572, 16] width 46 height 32
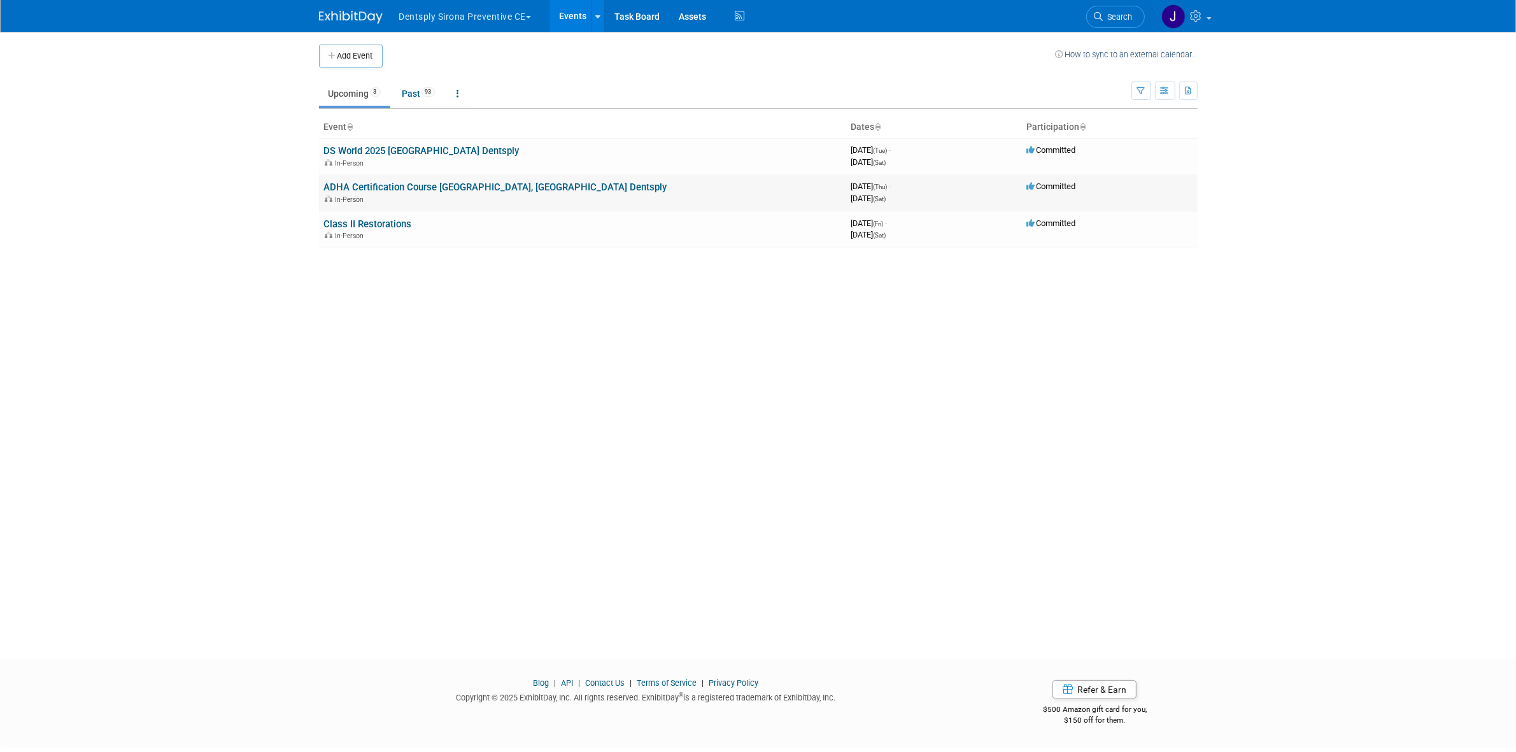
click at [449, 191] on link "ADHA Certification Course [GEOGRAPHIC_DATA], [GEOGRAPHIC_DATA] Dentsply" at bounding box center [495, 186] width 343 height 11
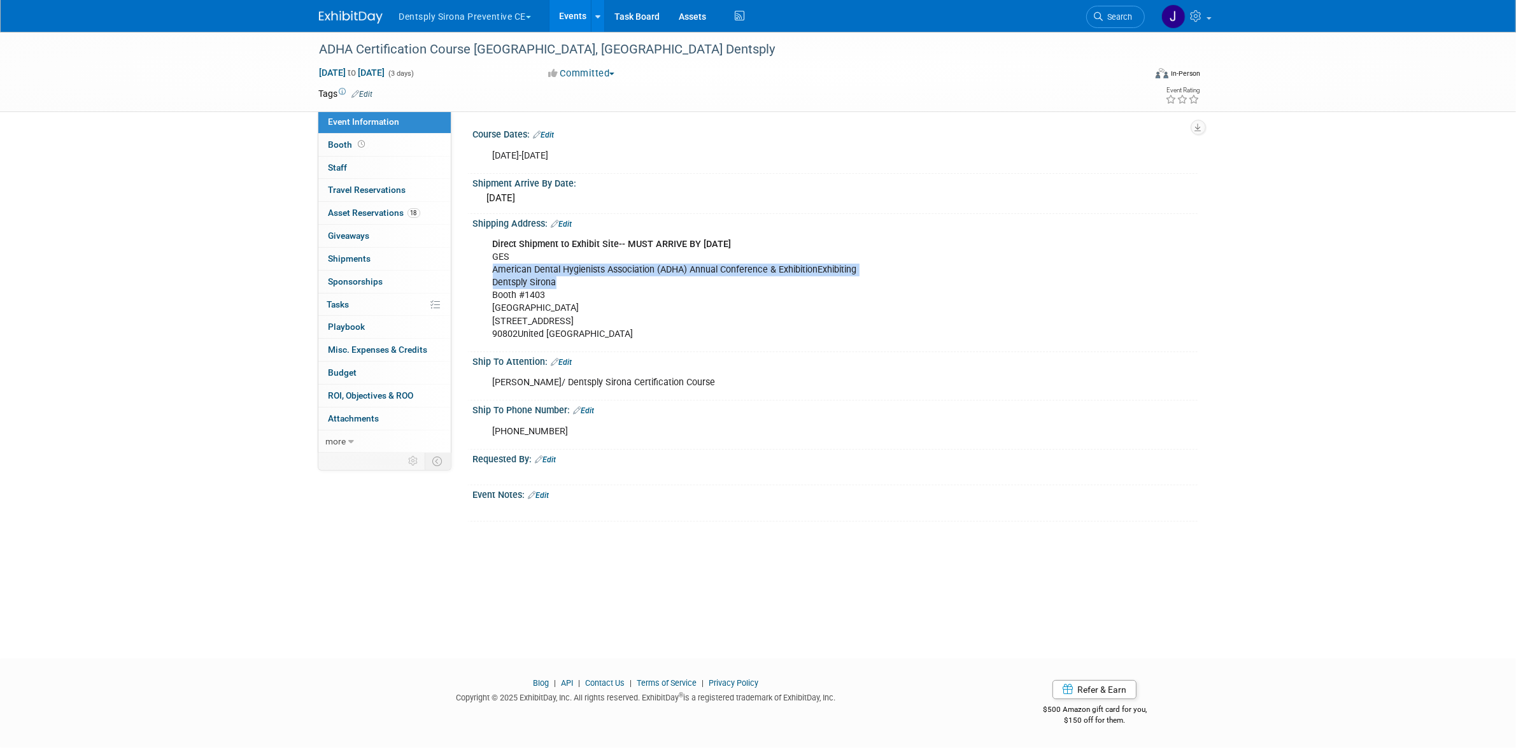
drag, startPoint x: 492, startPoint y: 264, endPoint x: 847, endPoint y: 280, distance: 356.2
click at [847, 280] on div "Direct Shipment to Exhibit Site-- MUST ARRIVE BY [DATE] GES American Dental Hyg…" at bounding box center [771, 289] width 574 height 115
copy div "American Dental Hygienists Association (ADHA) Annual Conference & ExhibitionExh…"
click at [607, 315] on div "Direct Shipment to Exhibit Site-- MUST ARRIVE BY [DATE] GES American Dental Hyg…" at bounding box center [771, 289] width 574 height 115
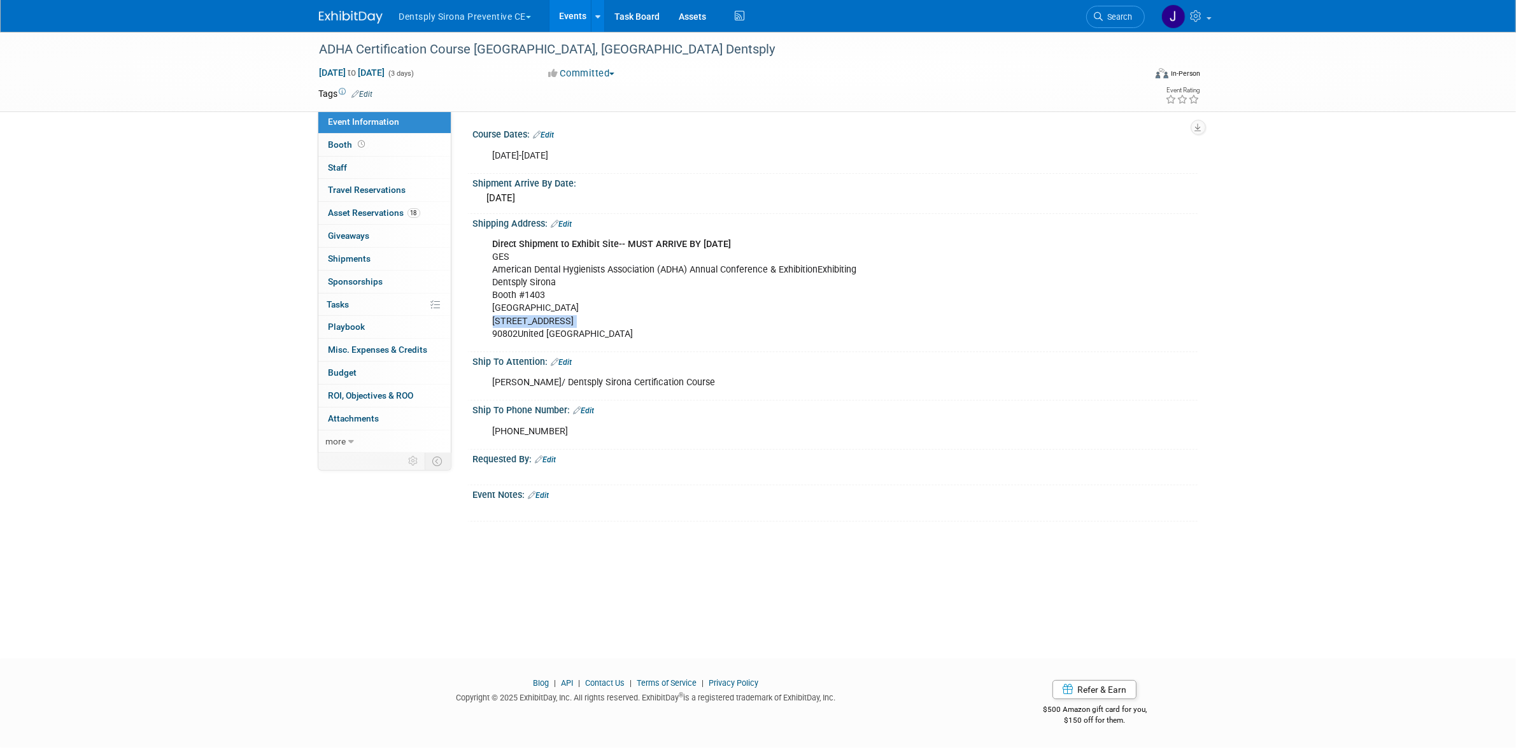
click at [607, 315] on div "Direct Shipment to Exhibit Site-- MUST ARRIVE BY OCTOBER 1st GES American Denta…" at bounding box center [771, 289] width 574 height 115
copy div "[STREET_ADDRESS]"
drag, startPoint x: 517, startPoint y: 330, endPoint x: 490, endPoint y: 332, distance: 26.8
click at [490, 332] on div "Direct Shipment to Exhibit Site-- MUST ARRIVE BY OCTOBER 1st GES American Denta…" at bounding box center [771, 289] width 574 height 115
copy div "90802"
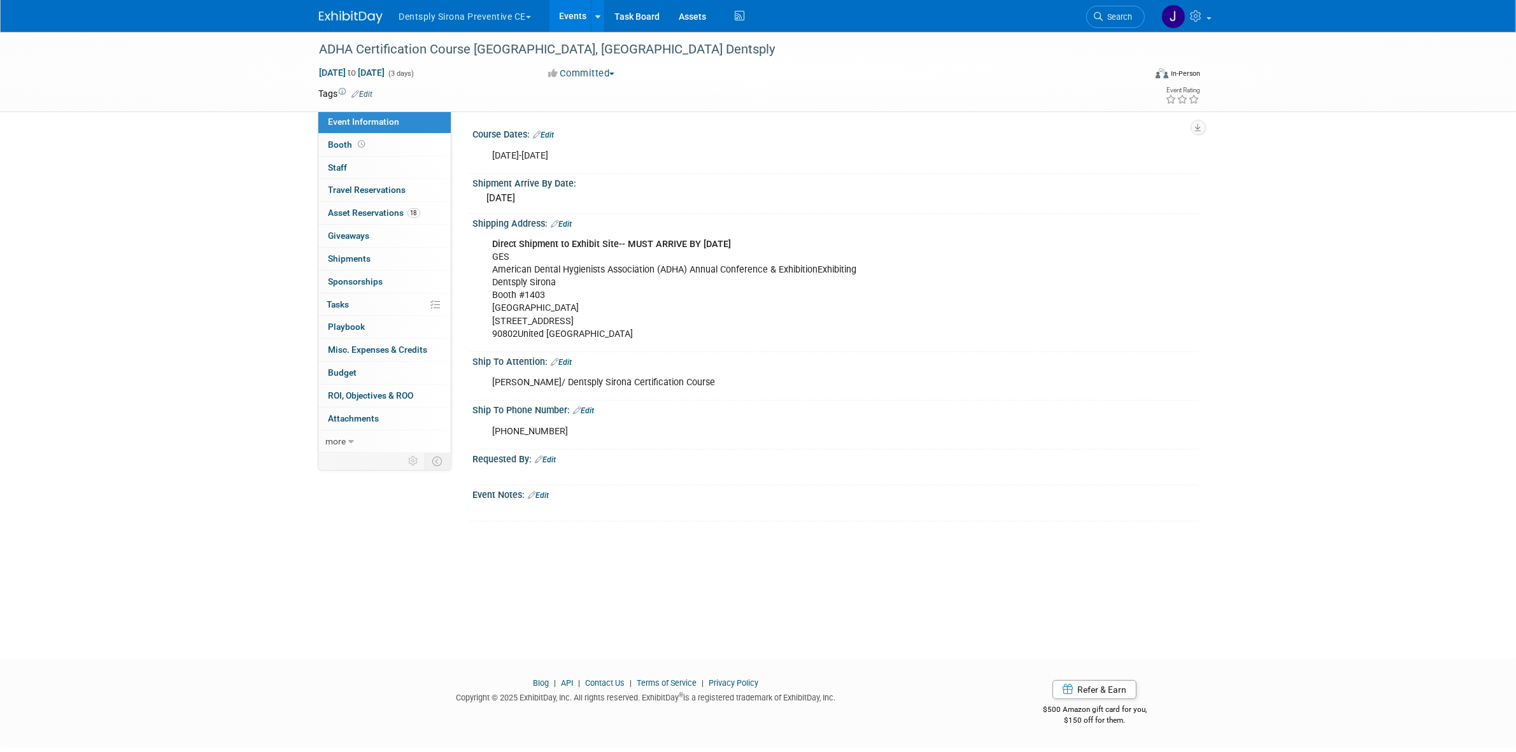
click at [537, 304] on div "Direct Shipment to Exhibit Site-- MUST ARRIVE BY OCTOBER 1st GES American Denta…" at bounding box center [771, 289] width 574 height 115
click at [534, 309] on div "Direct Shipment to Exhibit Site-- MUST ARRIVE BY OCTOBER 1st GES American Denta…" at bounding box center [771, 289] width 574 height 115
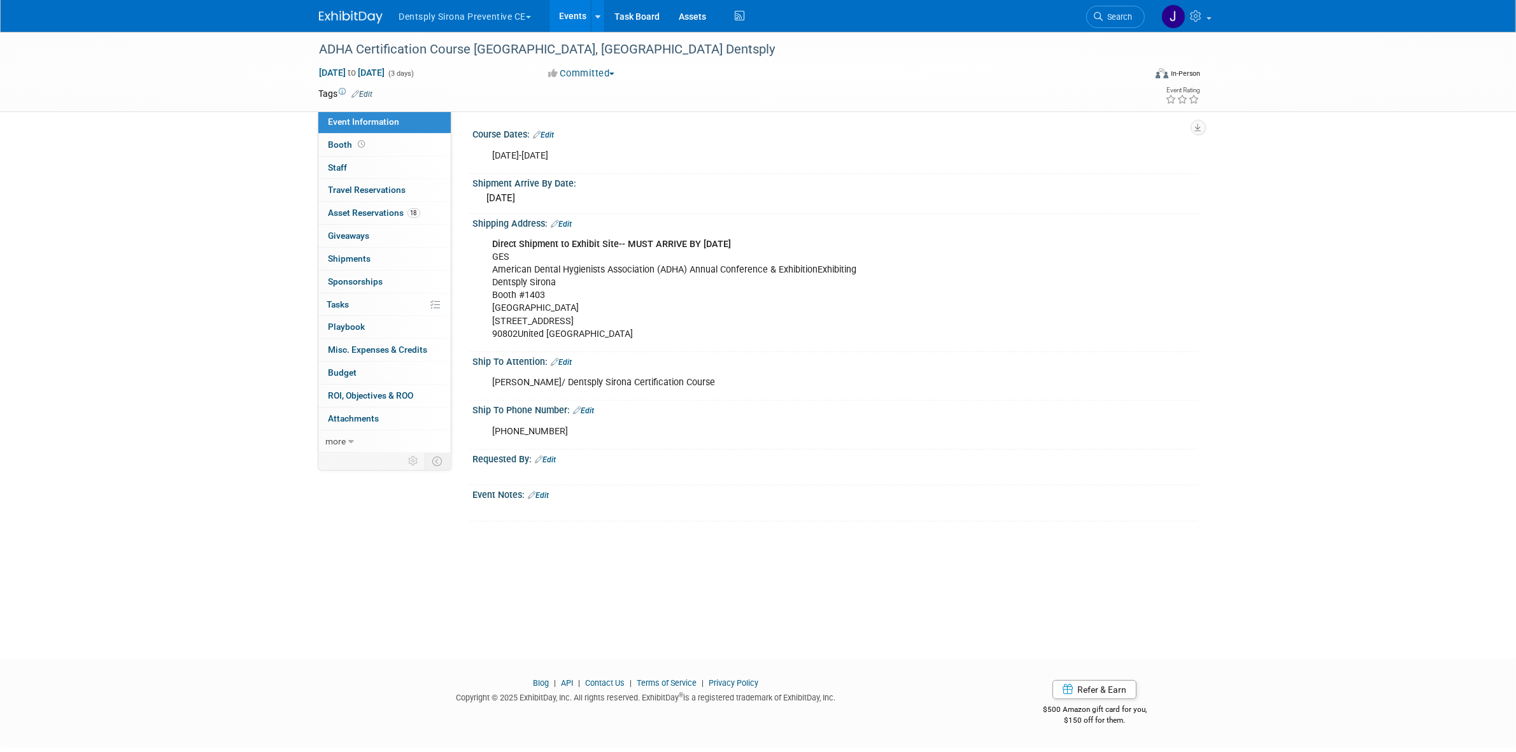
click at [500, 249] on div "Direct Shipment to Exhibit Site-- MUST ARRIVE BY OCTOBER 1st GES American Denta…" at bounding box center [771, 289] width 574 height 115
click at [503, 259] on div "Direct Shipment to Exhibit Site-- MUST ARRIVE BY OCTOBER 1st GES American Denta…" at bounding box center [771, 289] width 574 height 115
copy div "GES"
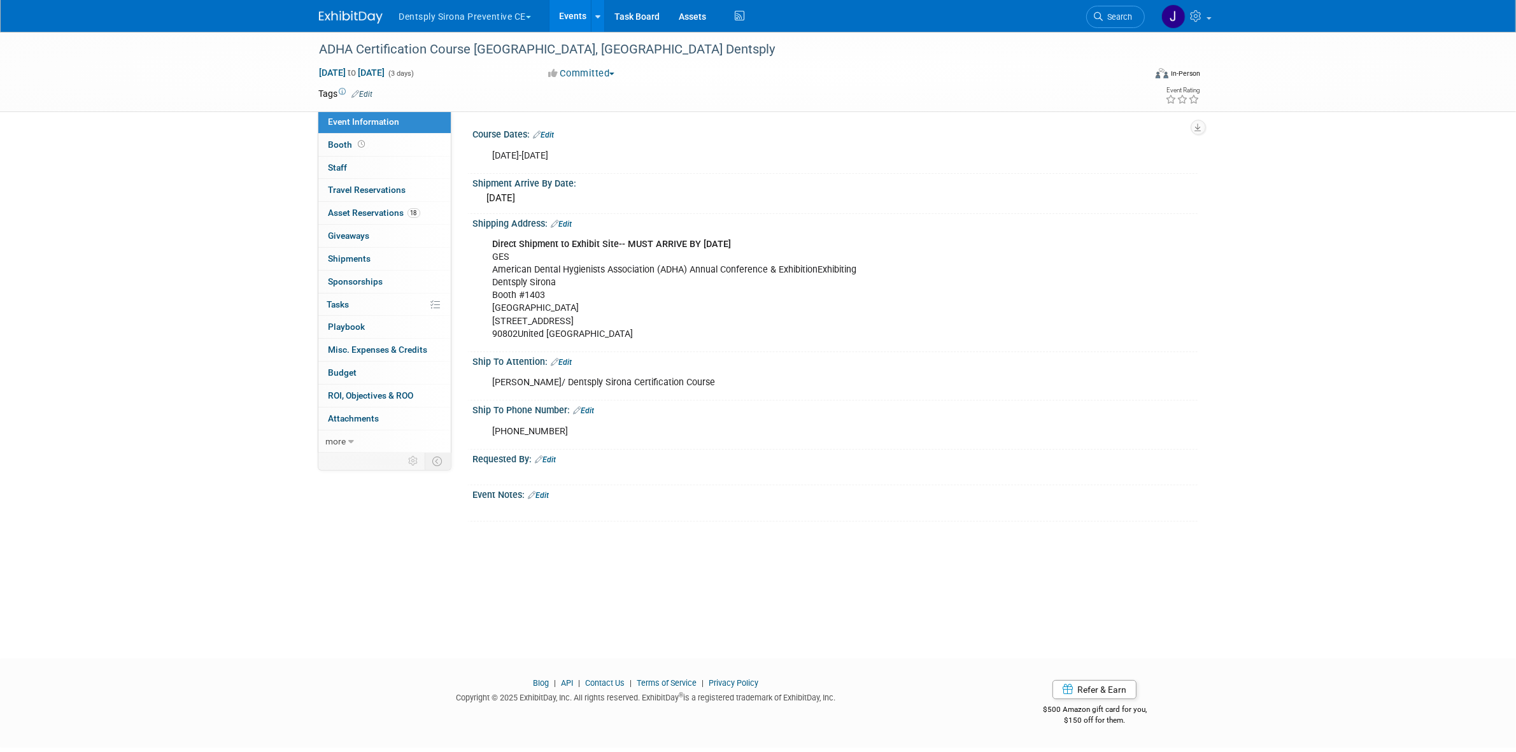
click at [528, 281] on div "Direct Shipment to Exhibit Site-- MUST ARRIVE BY OCTOBER 1st GES American Denta…" at bounding box center [771, 289] width 574 height 115
copy div "Dentsply Sirona"
click at [520, 292] on div "Direct Shipment to Exhibit Site-- MUST ARRIVE BY OCTOBER 1st GES American Denta…" at bounding box center [771, 289] width 574 height 115
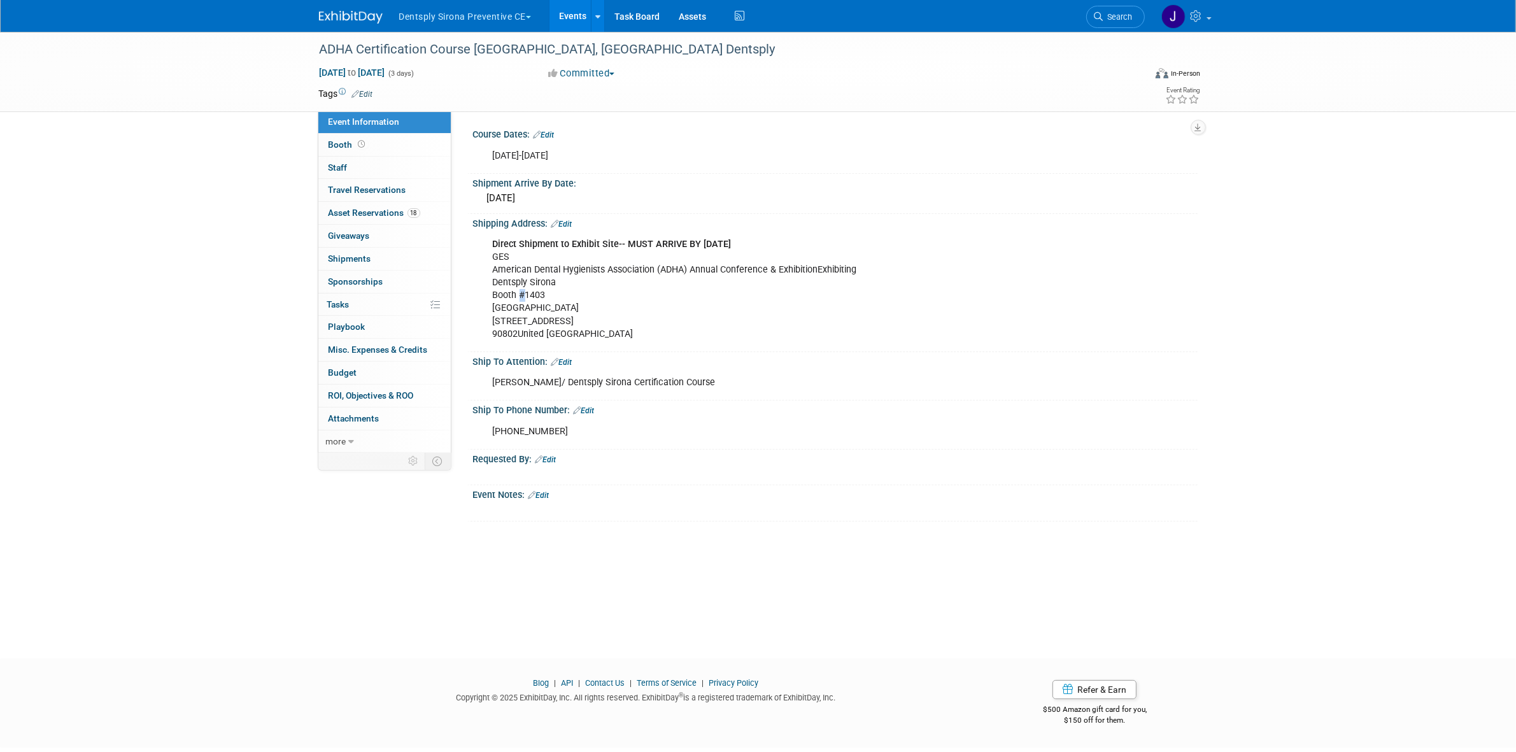
click at [520, 292] on div "Direct Shipment to Exhibit Site-- MUST ARRIVE BY OCTOBER 1st GES American Denta…" at bounding box center [771, 289] width 574 height 115
copy div "Booth #1403"
click at [707, 259] on div "Direct Shipment to Exhibit Site-- MUST ARRIVE BY OCTOBER 1st GES American Denta…" at bounding box center [771, 289] width 574 height 115
click at [702, 268] on div "Direct Shipment to Exhibit Site-- MUST ARRIVE BY OCTOBER 1st GES American Denta…" at bounding box center [771, 289] width 574 height 115
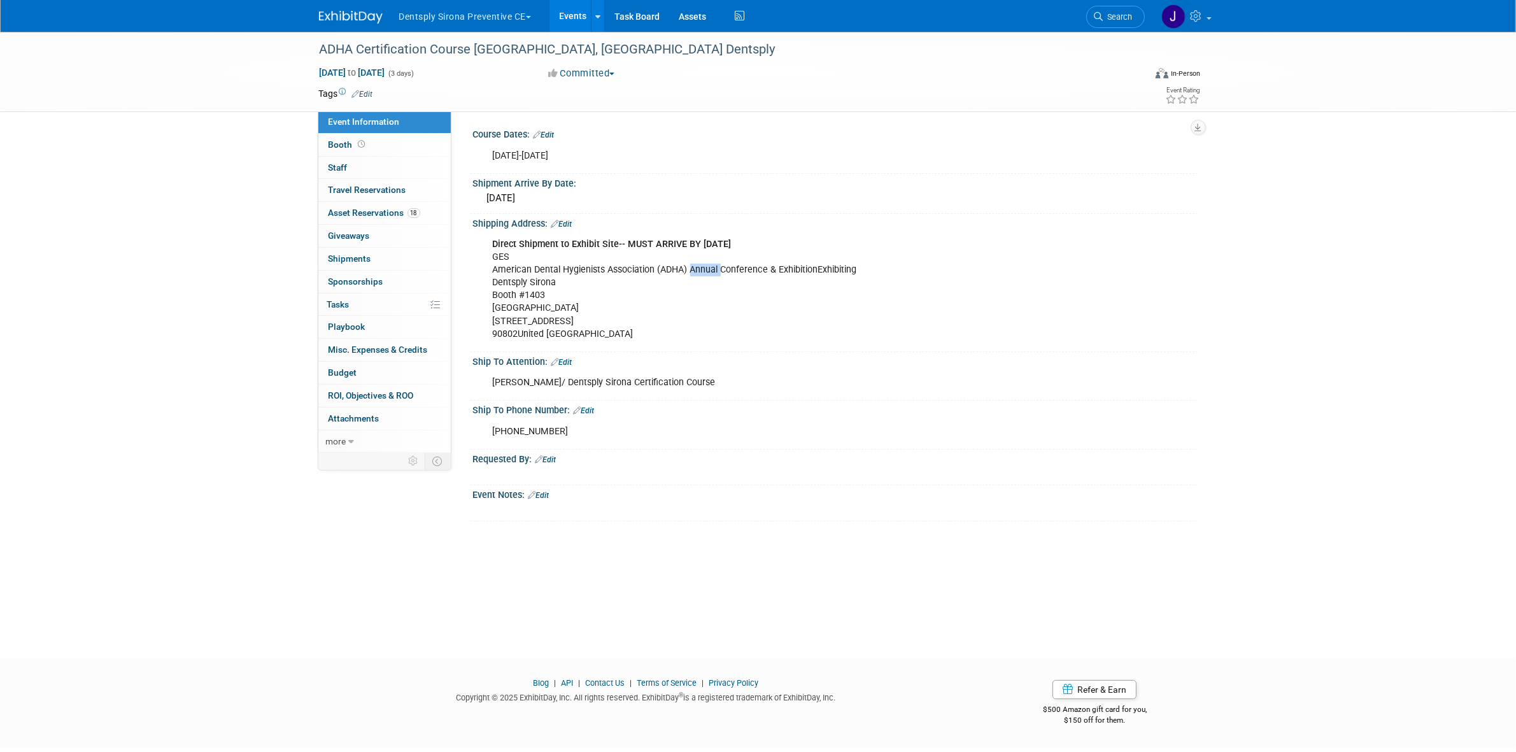
click at [702, 268] on div "Direct Shipment to Exhibit Site-- MUST ARRIVE BY OCTOBER 1st GES American Denta…" at bounding box center [771, 289] width 574 height 115
copy div "American Dental Hygienists Association (ADHA) Annual Conference & ExhibitionExh…"
drag, startPoint x: 600, startPoint y: 284, endPoint x: 606, endPoint y: 285, distance: 6.4
click at [602, 285] on div "Direct Shipment to Exhibit Site-- MUST ARRIVE BY OCTOBER 1st GES American Denta…" at bounding box center [771, 289] width 574 height 115
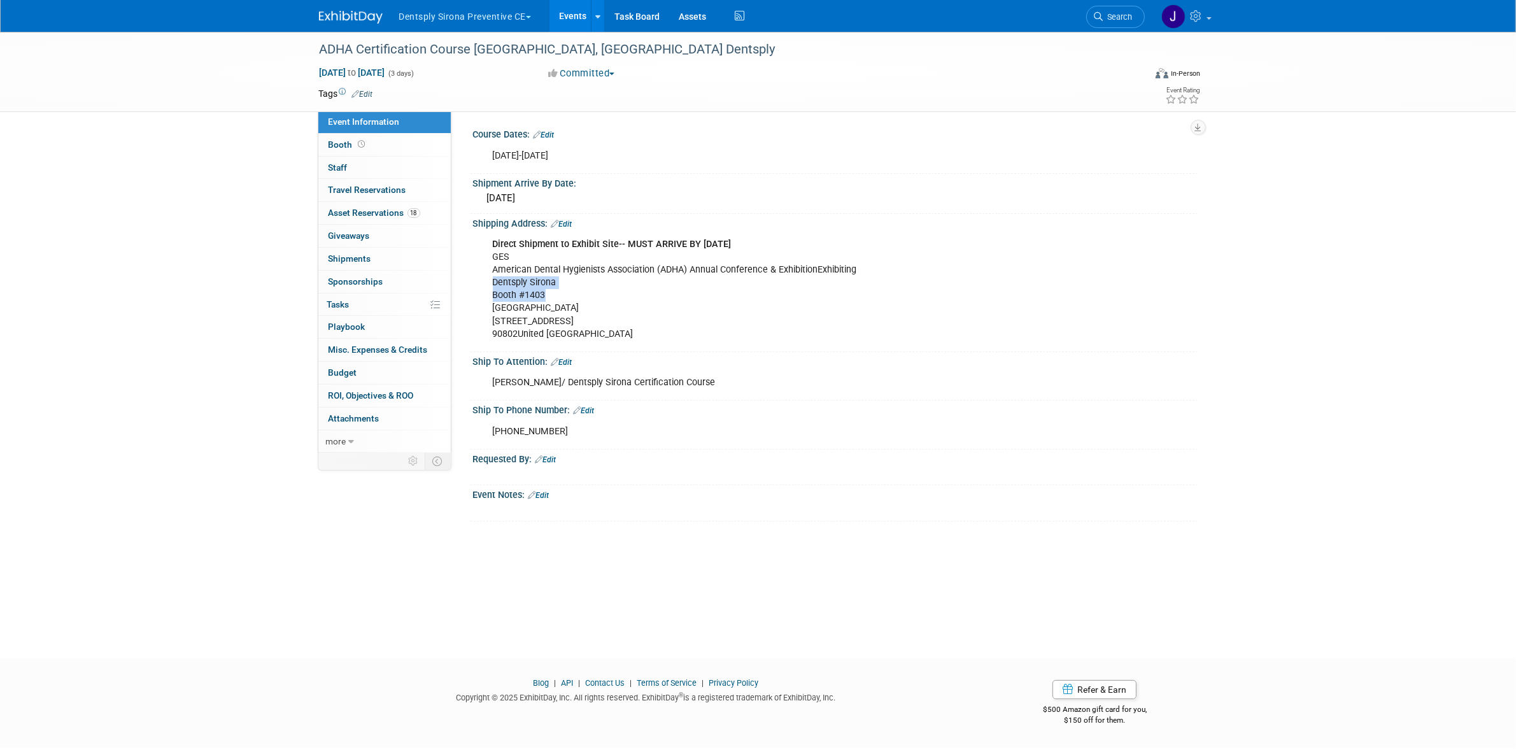
drag, startPoint x: 490, startPoint y: 281, endPoint x: 546, endPoint y: 297, distance: 57.6
click at [546, 297] on div "Direct Shipment to Exhibit Site-- MUST ARRIVE BY OCTOBER 1st GES American Denta…" at bounding box center [771, 289] width 574 height 115
copy div "Dentsply Sirona Booth #1403"
click at [758, 299] on div "Direct Shipment to Exhibit Site-- MUST ARRIVE BY OCTOBER 1st GES American Denta…" at bounding box center [771, 289] width 574 height 115
click at [562, 382] on div "Lindsey Stutz/ Dentsply Sirona Certification Course" at bounding box center [771, 382] width 574 height 25
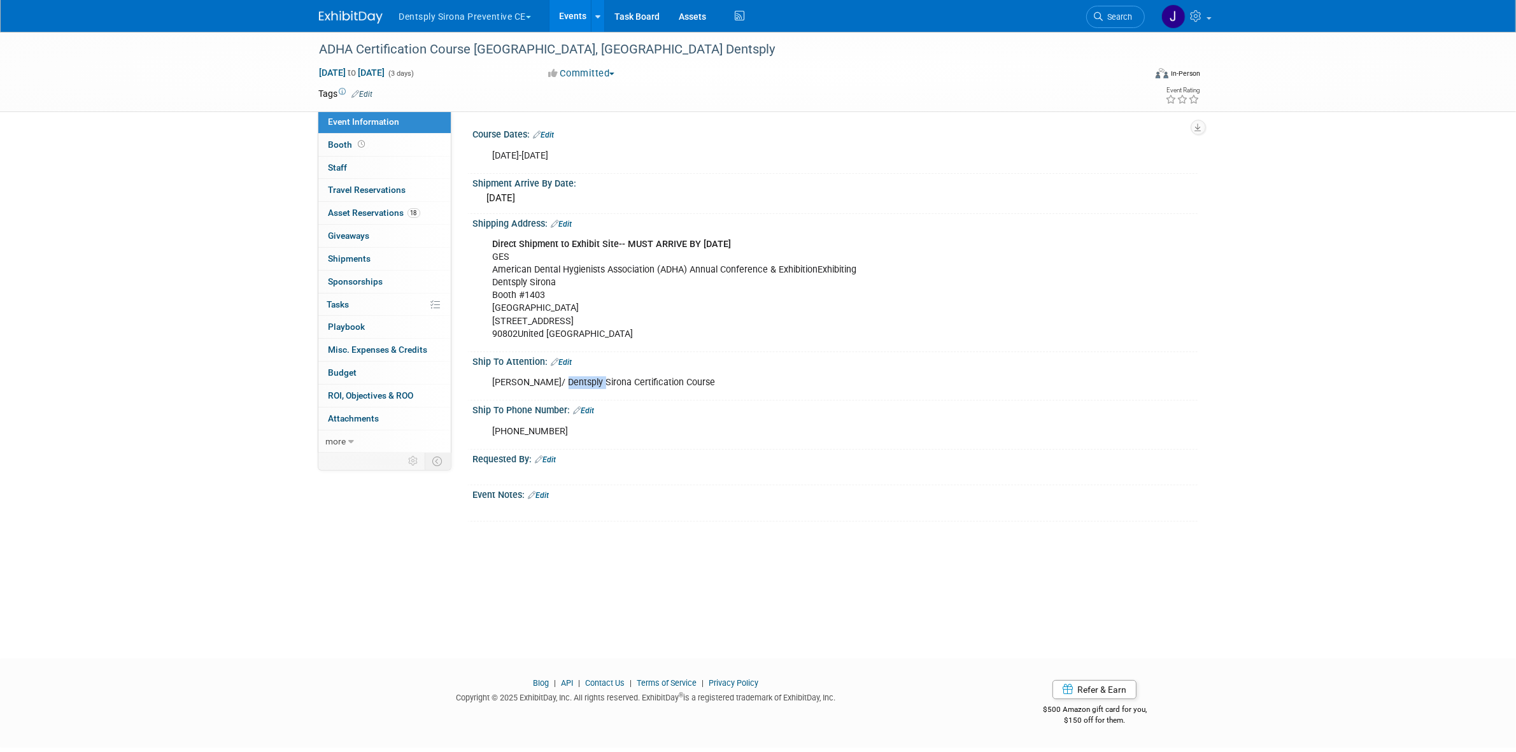
click at [562, 382] on div "Lindsey Stutz/ Dentsply Sirona Certification Course" at bounding box center [771, 382] width 574 height 25
click at [545, 373] on div "Lindsey Stutz/ Dentsply Sirona Certification Course" at bounding box center [771, 382] width 574 height 25
drag, startPoint x: 546, startPoint y: 381, endPoint x: 488, endPoint y: 387, distance: 58.9
click at [488, 387] on div "Lindsey Stutz/ Dentsply Sirona Certification Course" at bounding box center [771, 382] width 574 height 25
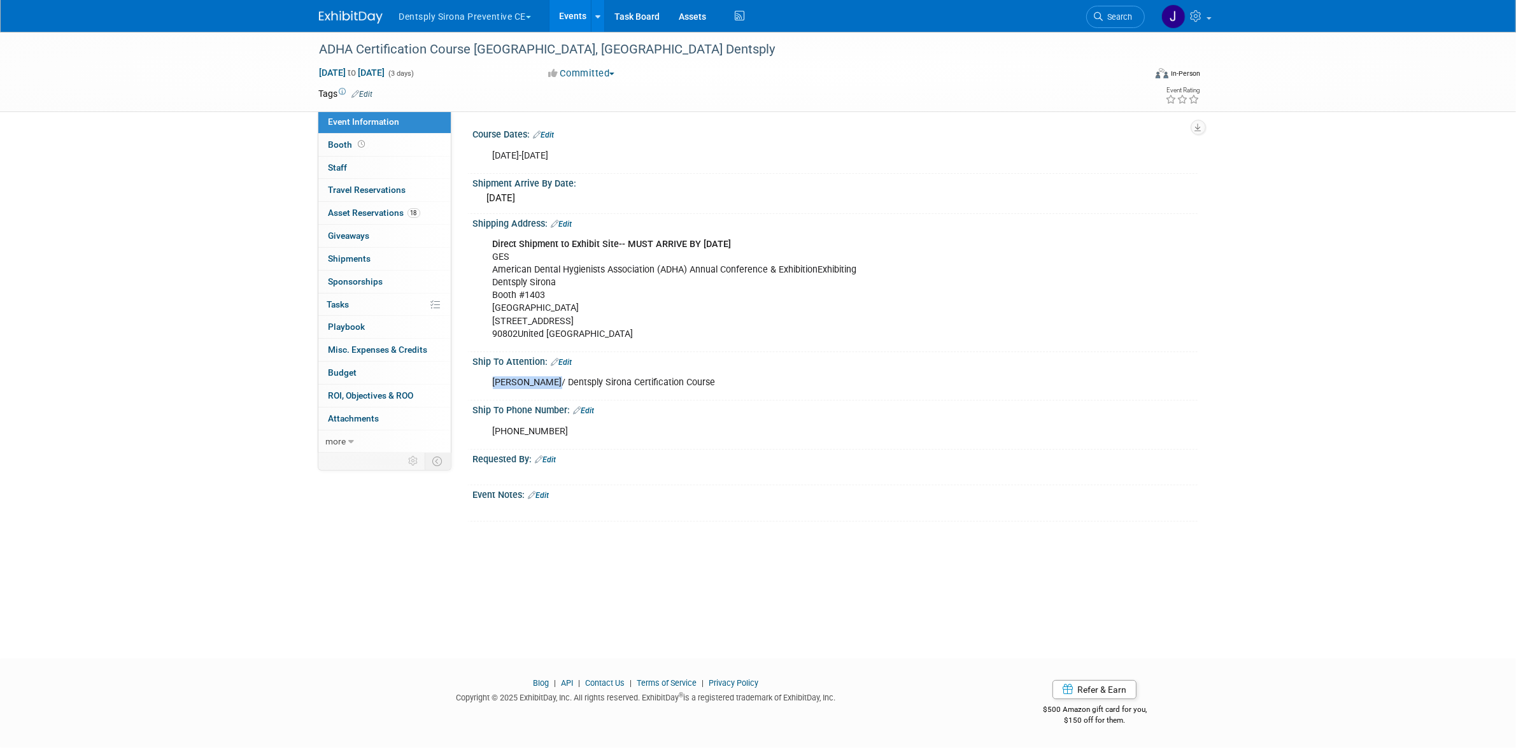
copy div "[PERSON_NAME]"
click at [499, 427] on div "484-686-5611" at bounding box center [771, 431] width 574 height 25
copy div "484-686-5611"
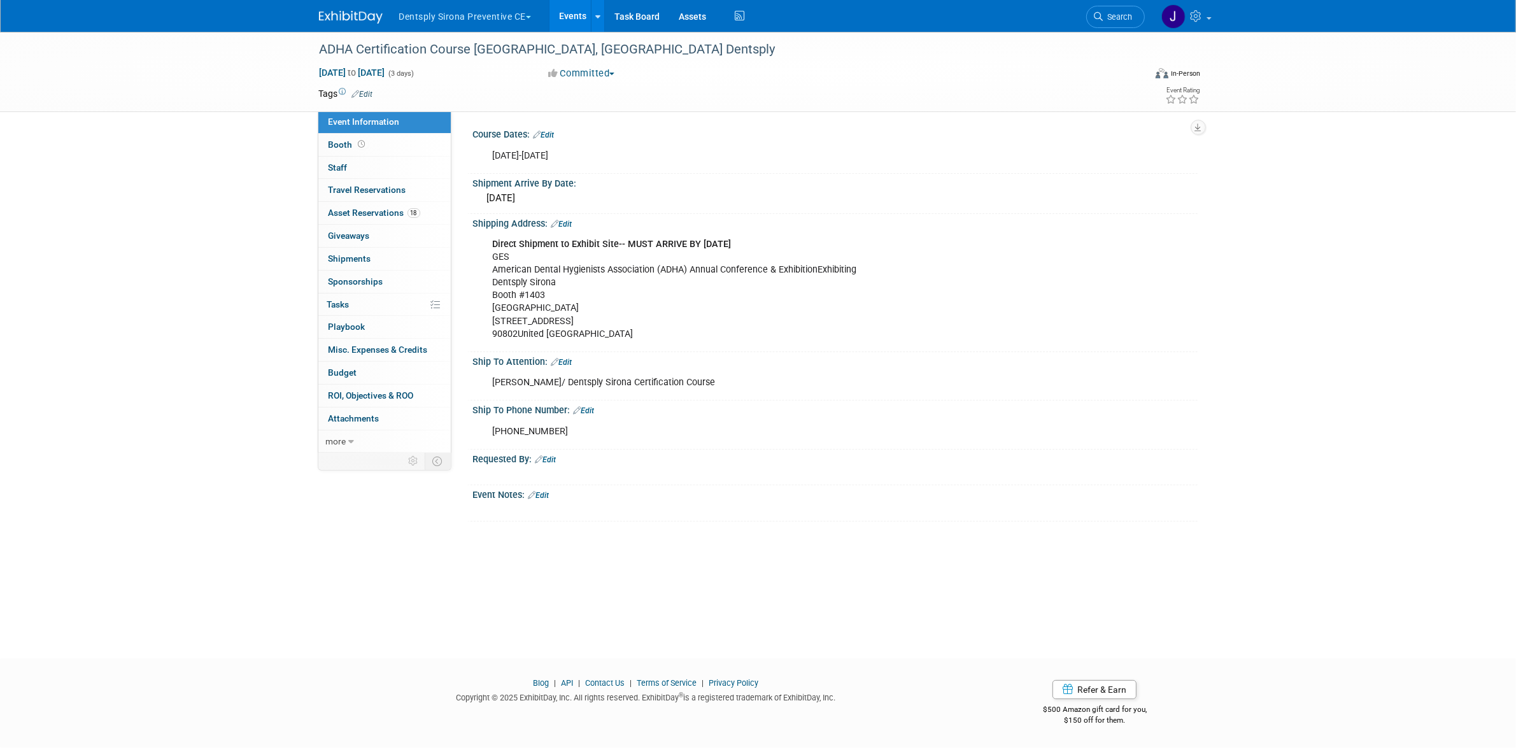
click at [535, 287] on div "Direct Shipment to Exhibit Site-- MUST ARRIVE BY OCTOBER 1st GES American Denta…" at bounding box center [771, 289] width 574 height 115
click at [529, 293] on div "Direct Shipment to Exhibit Site-- MUST ARRIVE BY OCTOBER 1st GES American Denta…" at bounding box center [771, 289] width 574 height 115
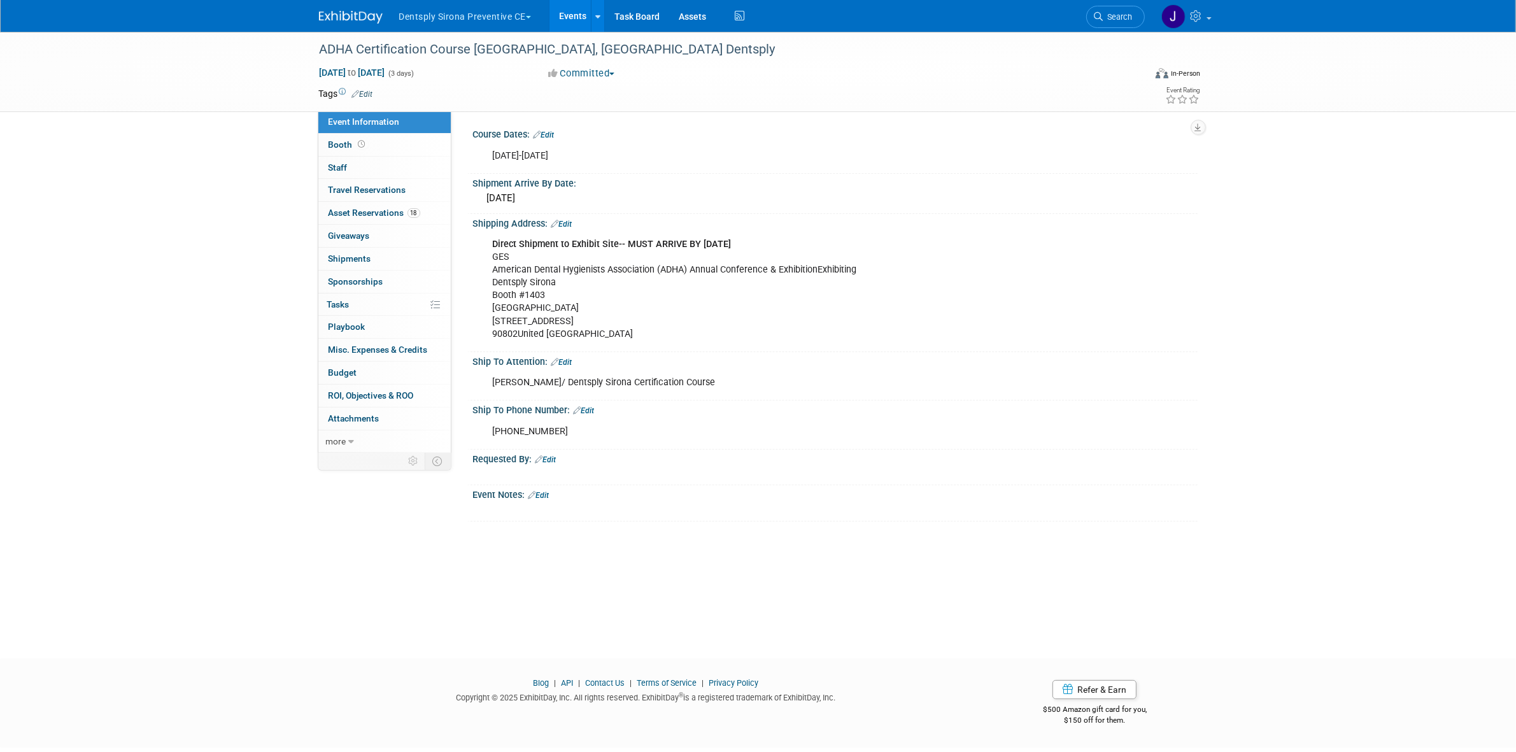
click at [542, 279] on div "Direct Shipment to Exhibit Site-- MUST ARRIVE BY OCTOBER 1st GES American Denta…" at bounding box center [771, 289] width 574 height 115
click at [530, 424] on div "484-686-5611" at bounding box center [771, 431] width 574 height 25
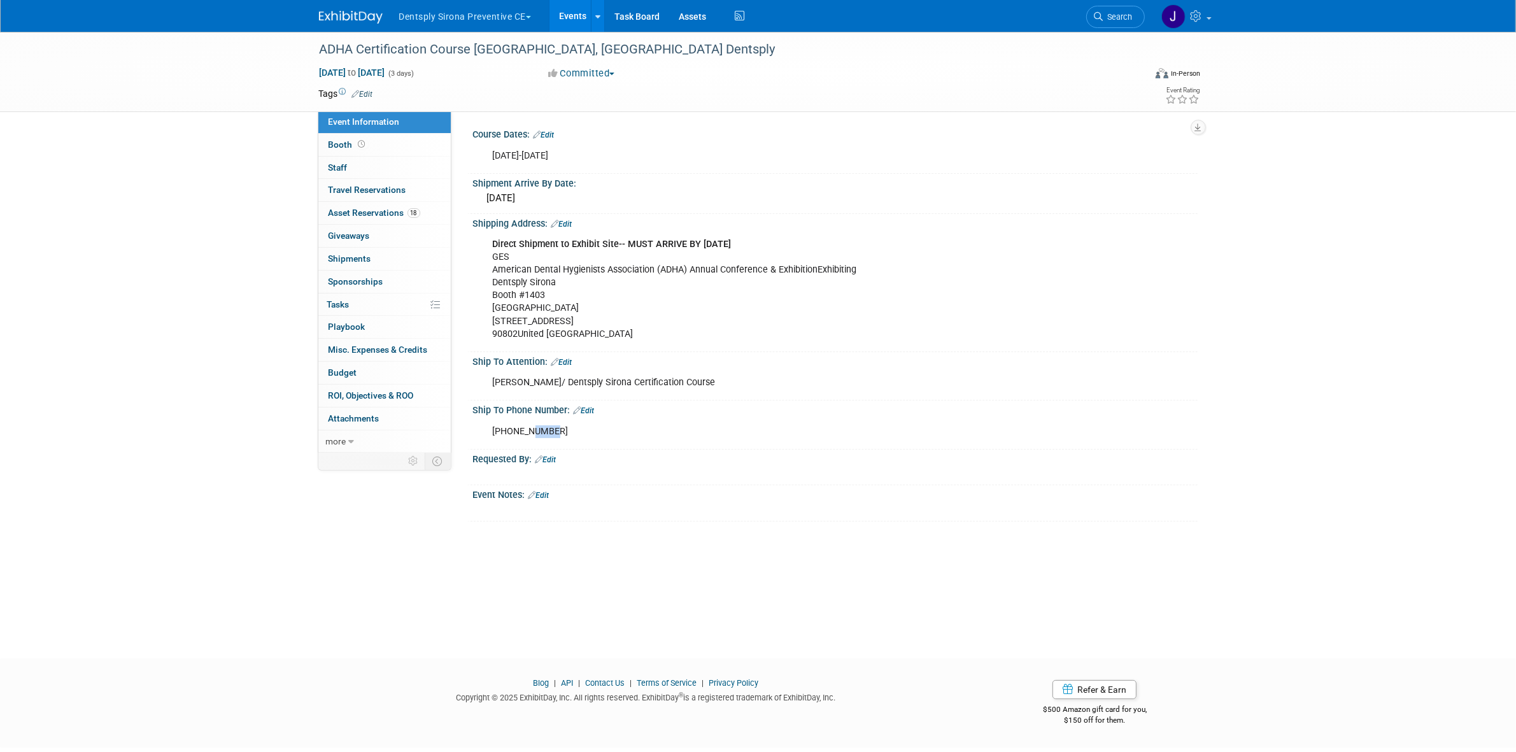
click at [530, 424] on div "484-686-5611" at bounding box center [771, 431] width 574 height 25
drag, startPoint x: 514, startPoint y: 331, endPoint x: 485, endPoint y: 332, distance: 29.3
click at [485, 332] on div "Direct Shipment to Exhibit Site-- MUST ARRIVE BY OCTOBER 1st GES American Denta…" at bounding box center [771, 289] width 574 height 115
click at [503, 325] on div "Direct Shipment to Exhibit Site-- MUST ARRIVE BY OCTOBER 1st GES American Denta…" at bounding box center [771, 289] width 574 height 115
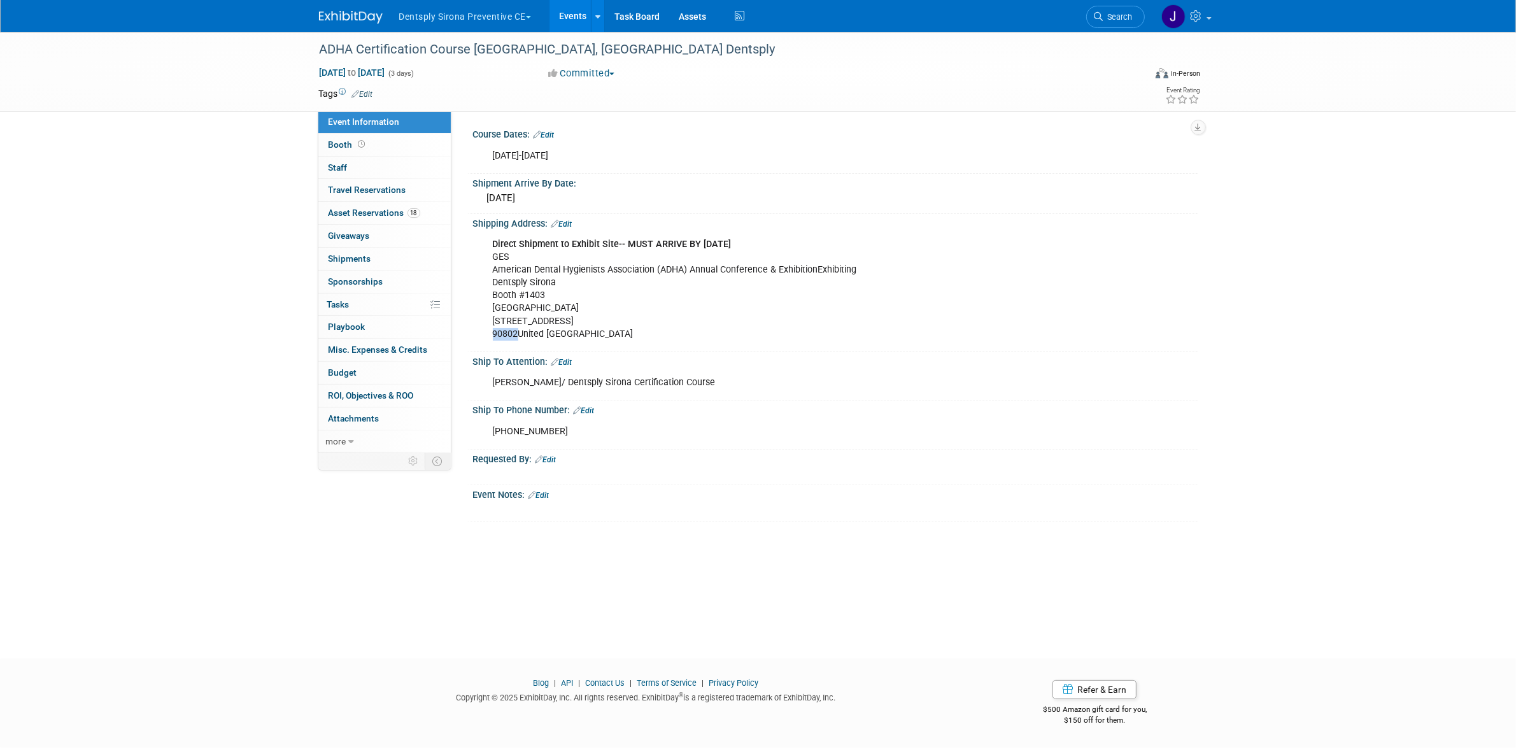
drag, startPoint x: 518, startPoint y: 327, endPoint x: 489, endPoint y: 329, distance: 28.8
click at [489, 329] on div "Direct Shipment to Exhibit Site-- MUST ARRIVE BY OCTOBER 1st GES American Denta…" at bounding box center [771, 289] width 574 height 115
click at [528, 306] on div "Direct Shipment to Exhibit Site-- MUST ARRIVE BY OCTOBER 1st GES American Denta…" at bounding box center [771, 289] width 574 height 115
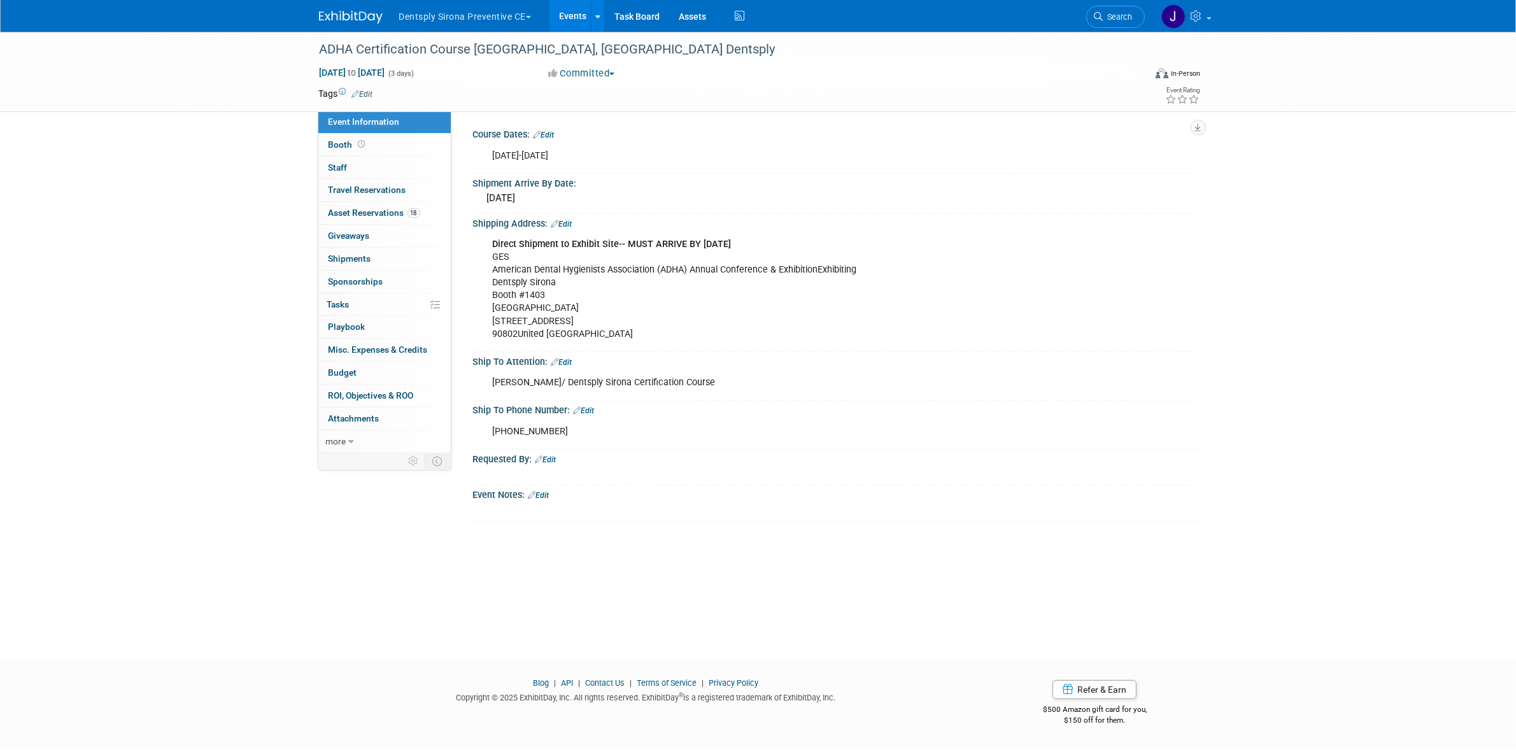
click at [519, 431] on div "484-686-5611" at bounding box center [771, 431] width 574 height 25
click at [453, 13] on button "Dentsply Sirona Preventive CE" at bounding box center [473, 14] width 150 height 28
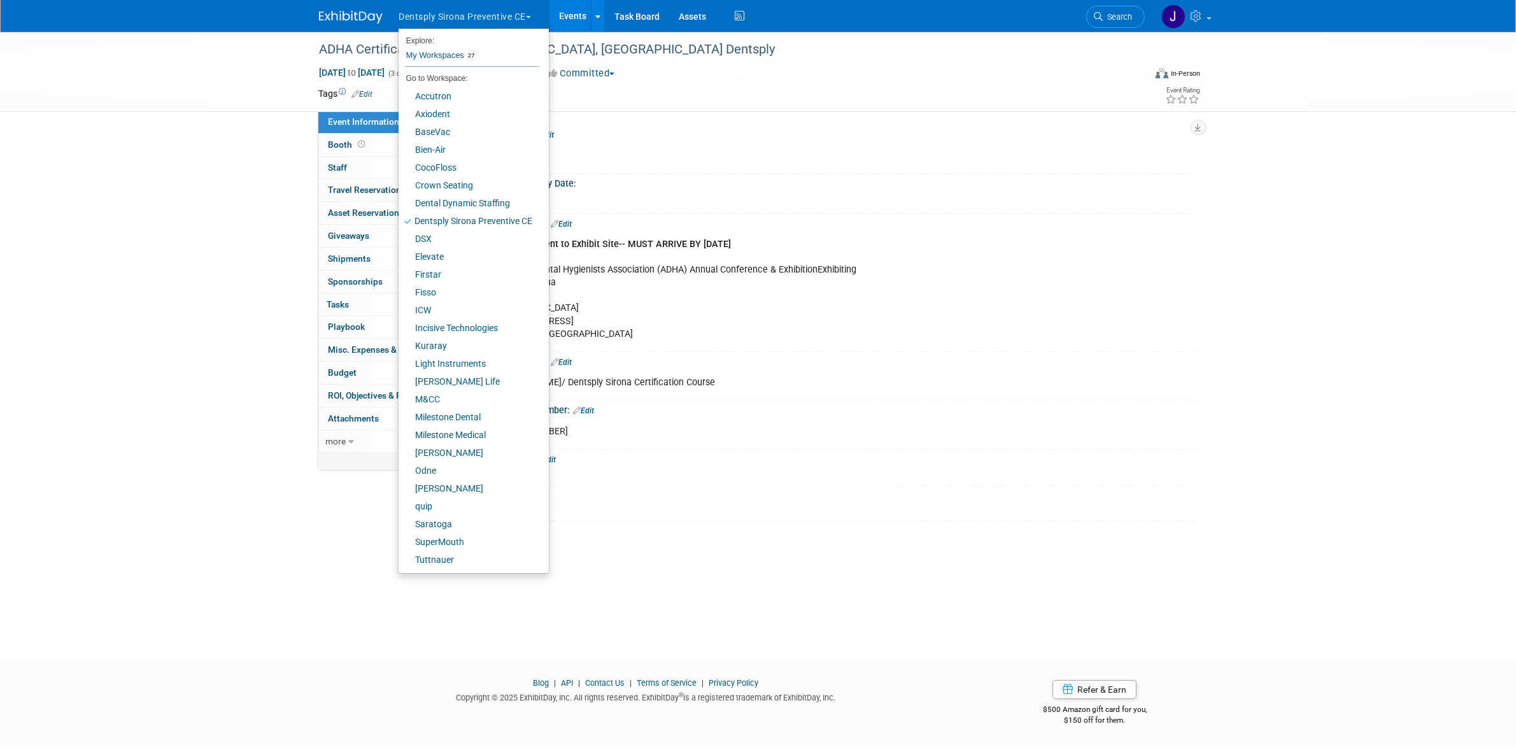
click at [453, 13] on button "Dentsply Sirona Preventive CE" at bounding box center [473, 14] width 150 height 28
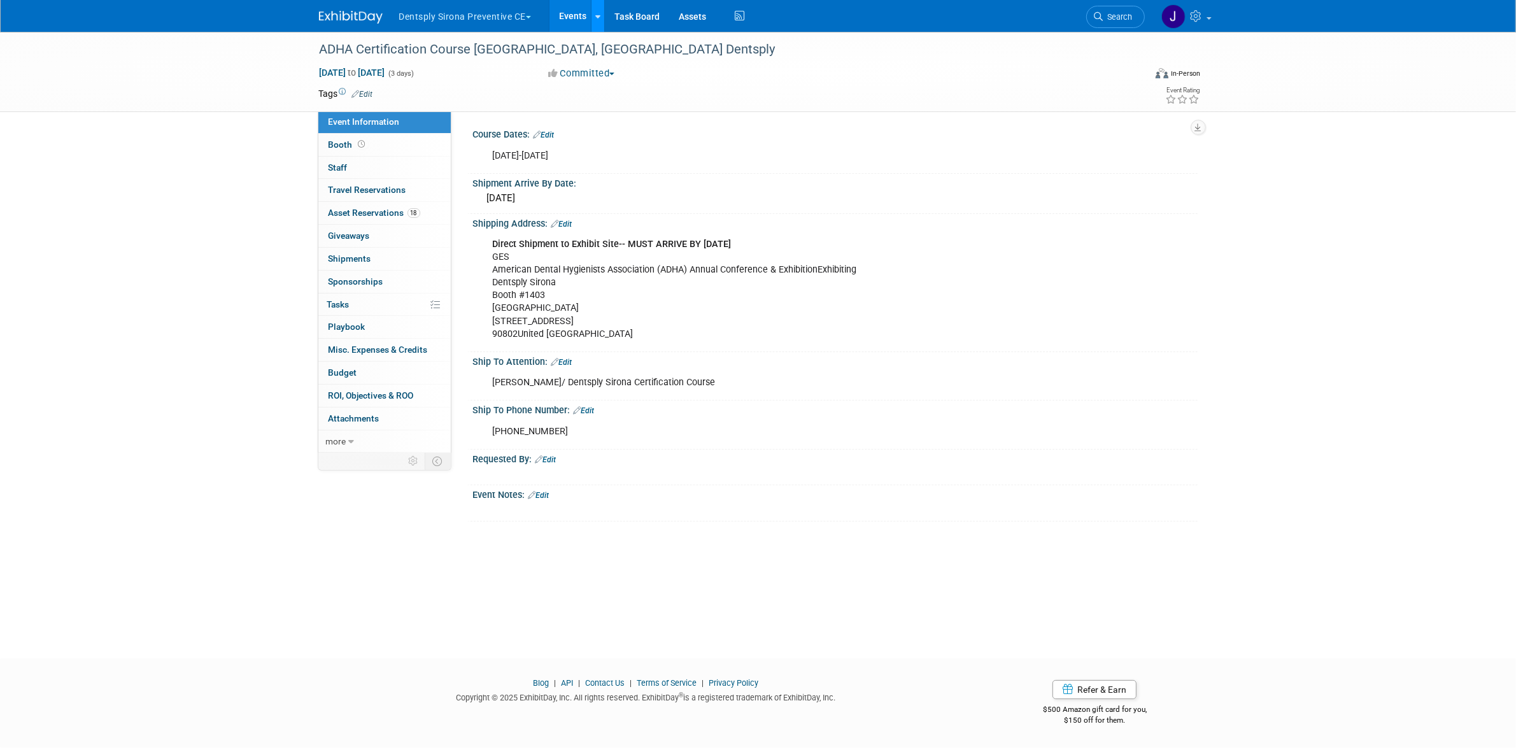
click at [600, 13] on icon at bounding box center [597, 17] width 5 height 8
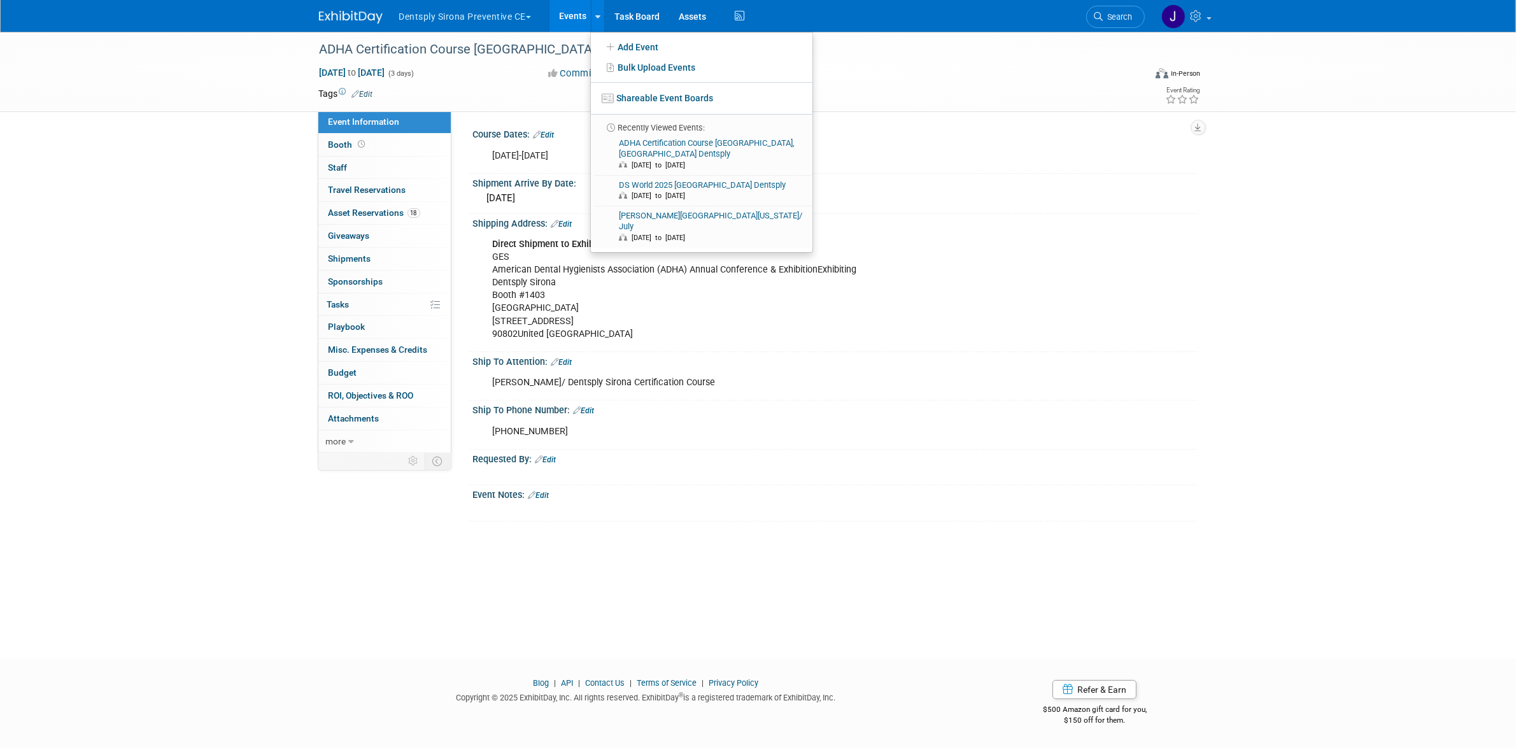
click at [576, 10] on link "Events" at bounding box center [572, 16] width 46 height 32
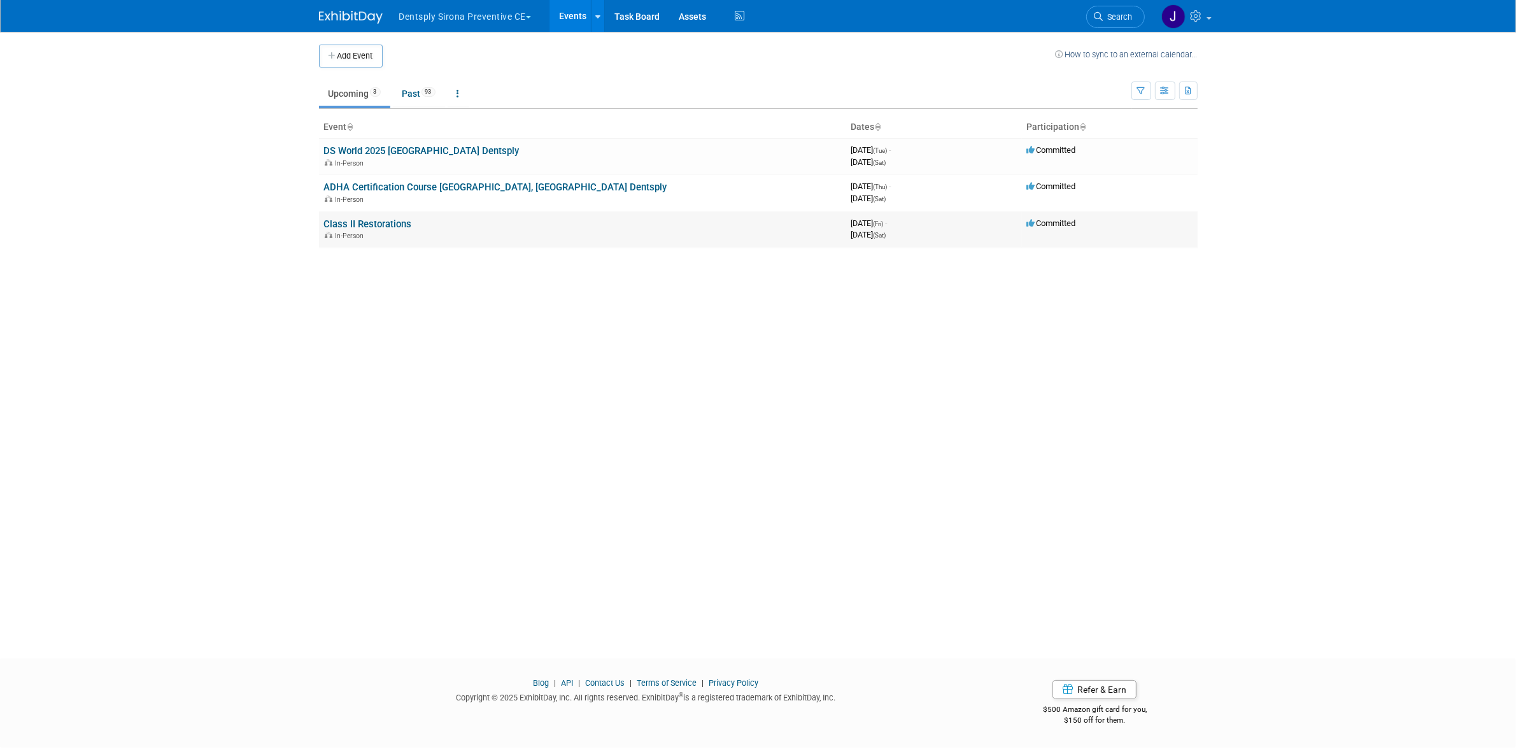
click at [390, 220] on link "Class II Restorations" at bounding box center [368, 223] width 88 height 11
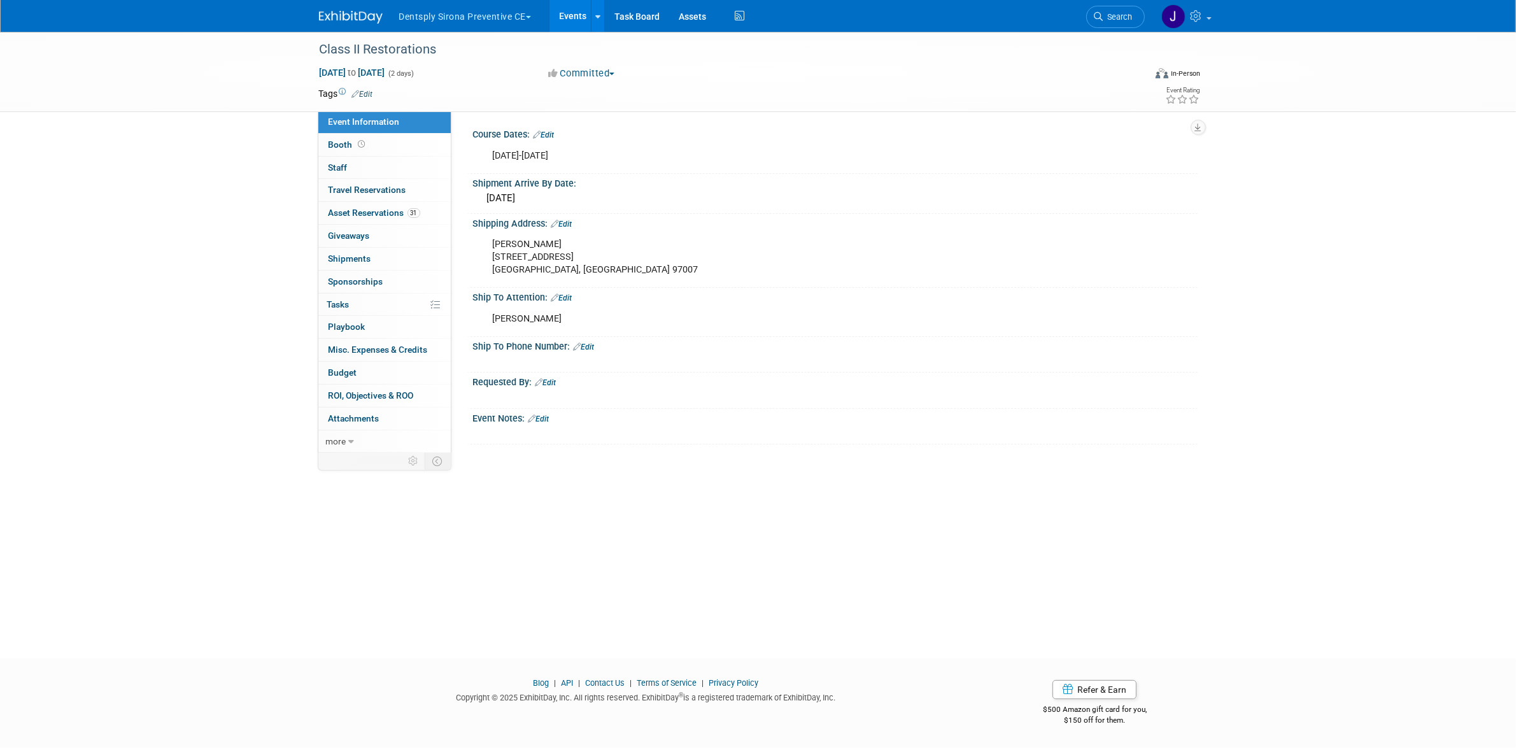
click at [539, 320] on div "[PERSON_NAME]" at bounding box center [771, 318] width 574 height 25
click at [539, 319] on div "[PERSON_NAME]" at bounding box center [771, 318] width 574 height 25
copy div "[PERSON_NAME]"
click at [577, 251] on div "[PERSON_NAME] [STREET_ADDRESS] [GEOGRAPHIC_DATA], OR 97007" at bounding box center [771, 257] width 574 height 51
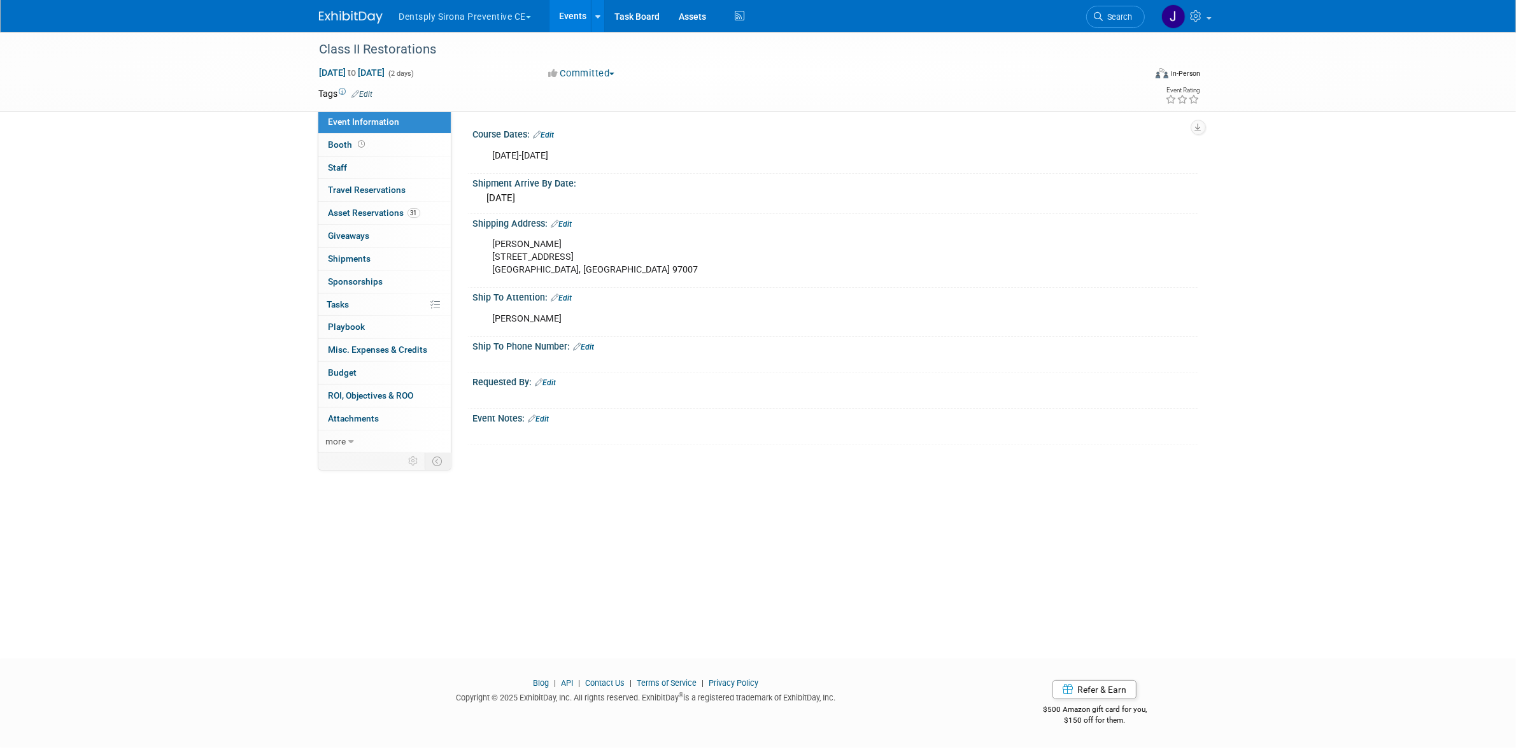
click at [577, 251] on div "[PERSON_NAME] [STREET_ADDRESS] [GEOGRAPHIC_DATA], OR 97007" at bounding box center [771, 257] width 574 height 51
copy div "[STREET_ADDRESS]"
click at [529, 237] on div "[PERSON_NAME] [STREET_ADDRESS] [GEOGRAPHIC_DATA], OR 97007" at bounding box center [771, 257] width 574 height 51
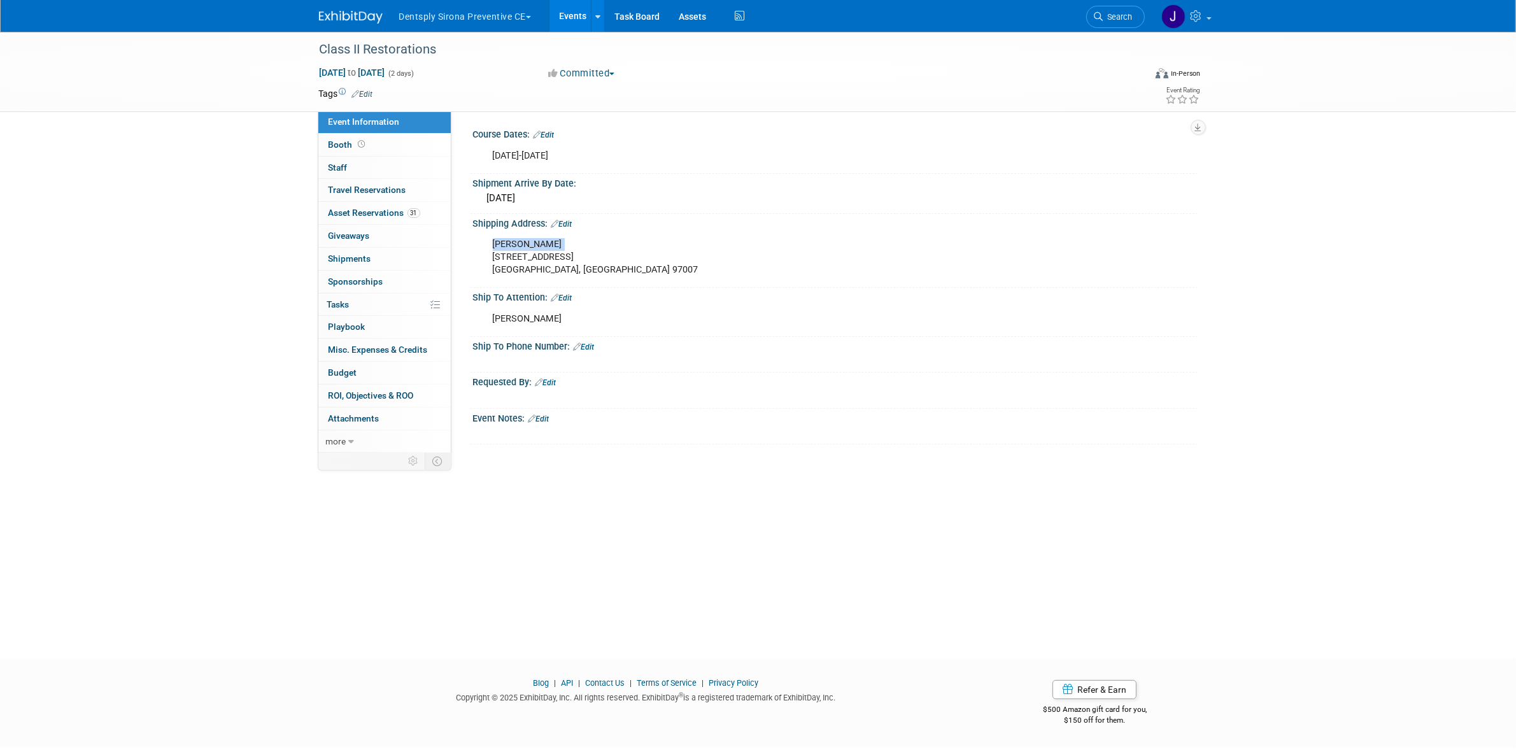
click at [529, 237] on div "[PERSON_NAME] [STREET_ADDRESS] [GEOGRAPHIC_DATA], OR 97007" at bounding box center [771, 257] width 574 height 51
copy div "[PERSON_NAME]"
click at [554, 269] on div "[PERSON_NAME] [STREET_ADDRESS] [GEOGRAPHIC_DATA], OR 97007" at bounding box center [771, 257] width 574 height 51
copy div "97007"
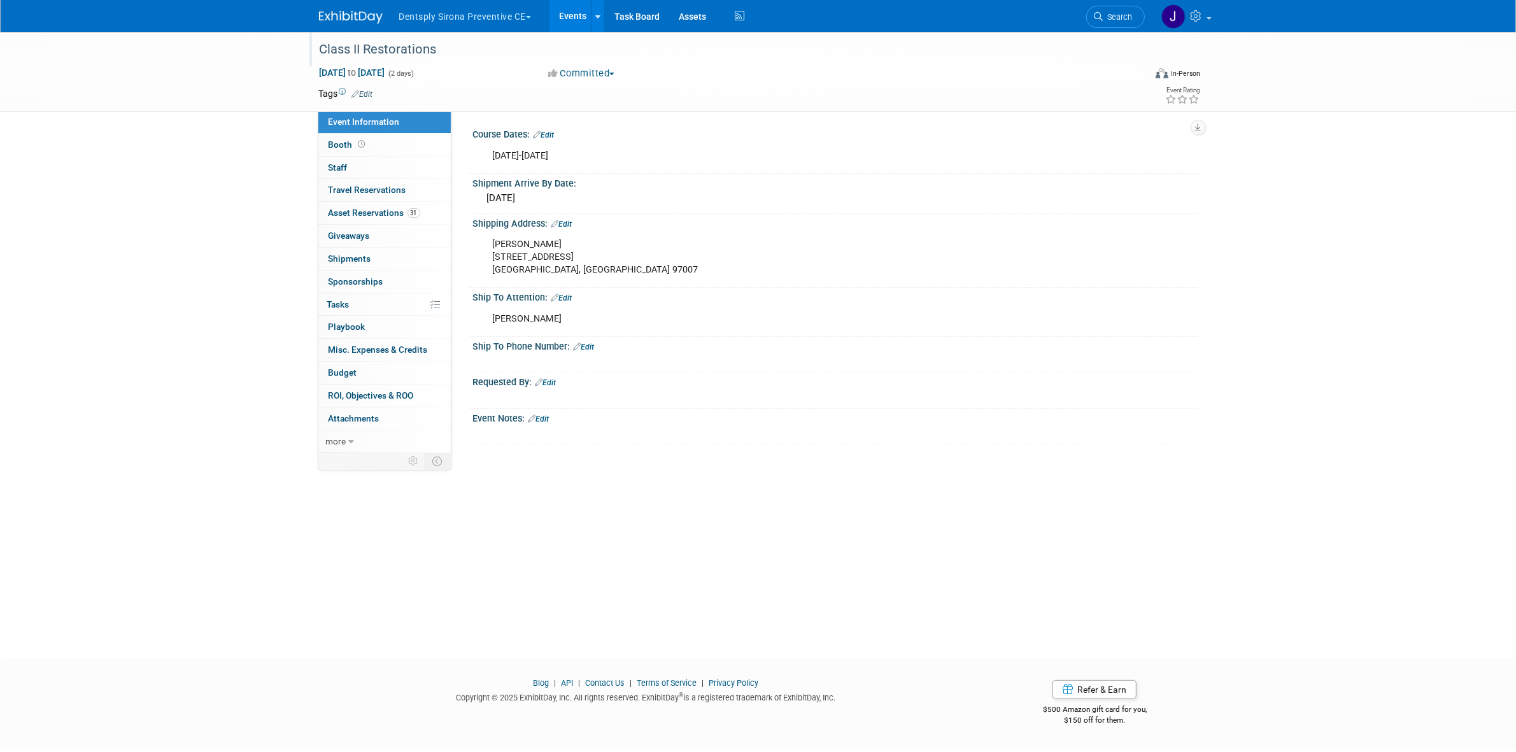
click at [404, 54] on div "Class II Restorations" at bounding box center [720, 49] width 810 height 23
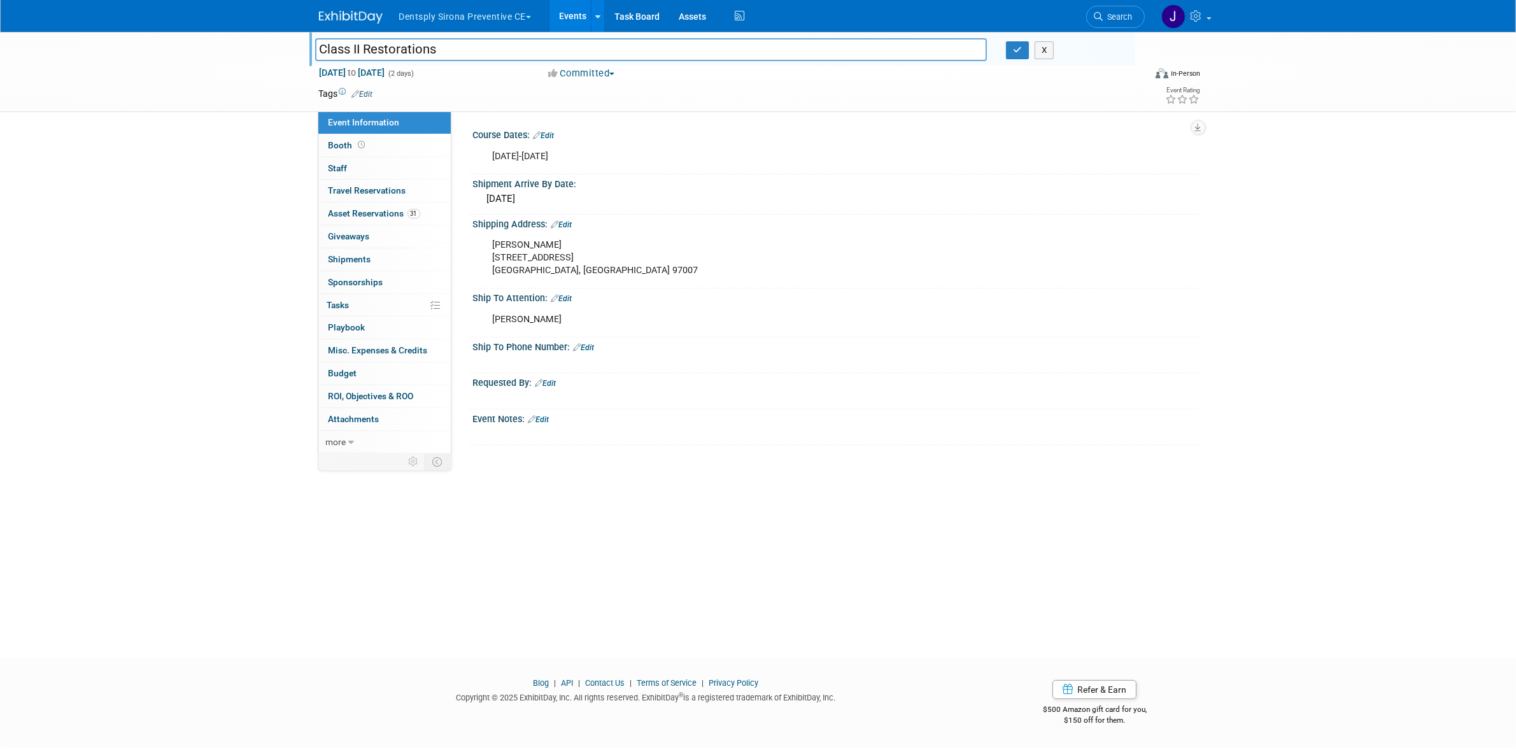
click at [404, 54] on input "Class II Restorations" at bounding box center [651, 49] width 672 height 22
